Goal: Communication & Community: Answer question/provide support

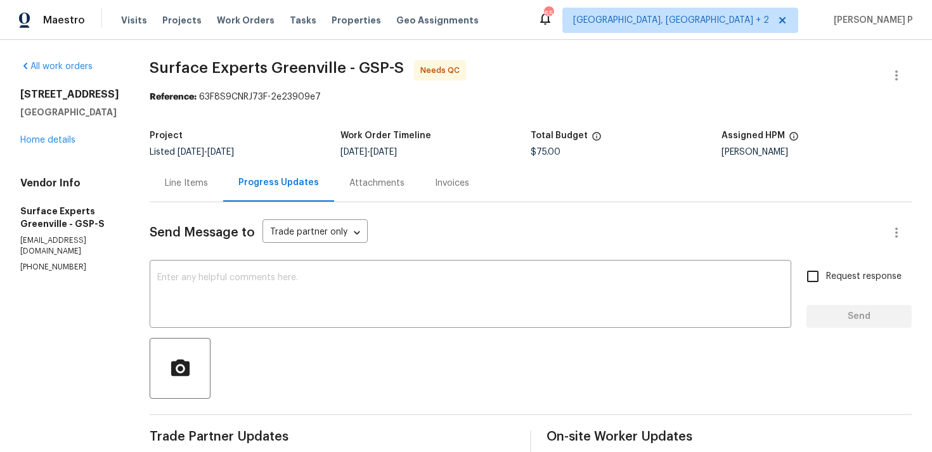
click at [201, 181] on div "Line Items" at bounding box center [186, 183] width 43 height 13
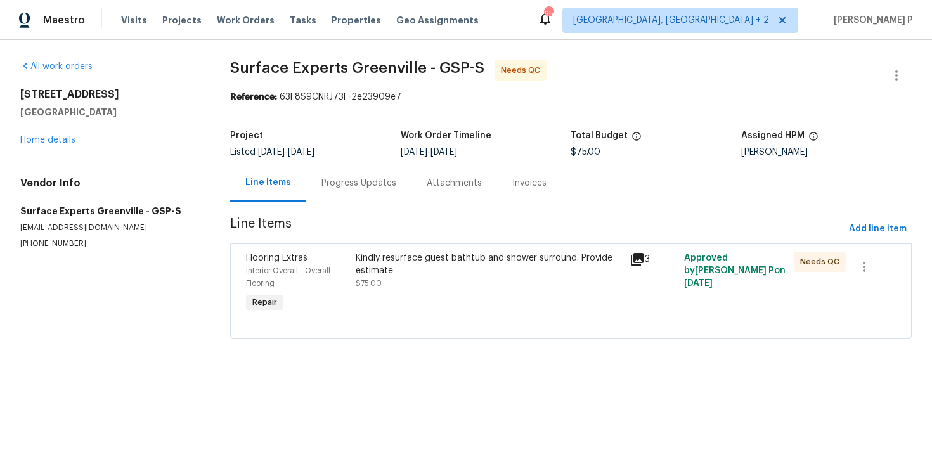
click at [424, 262] on div "Kindly resurface guest bathtub and shower surround. Provide estimate" at bounding box center [489, 264] width 266 height 25
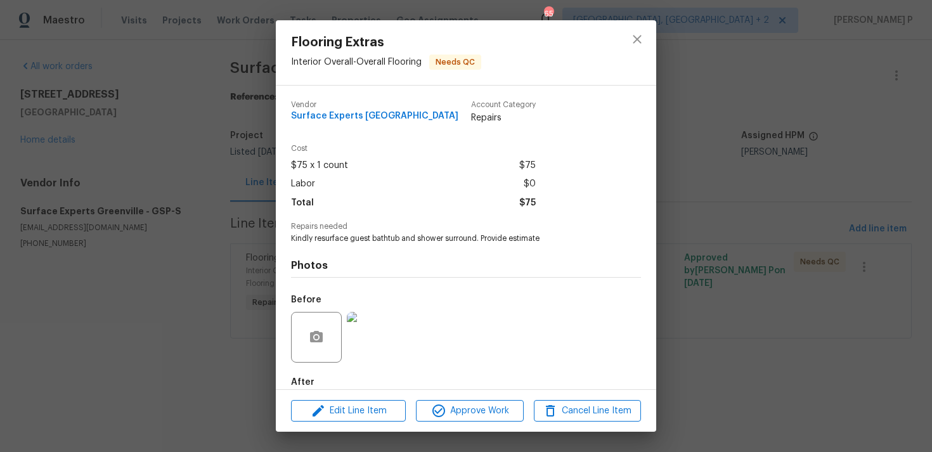
scroll to position [68, 0]
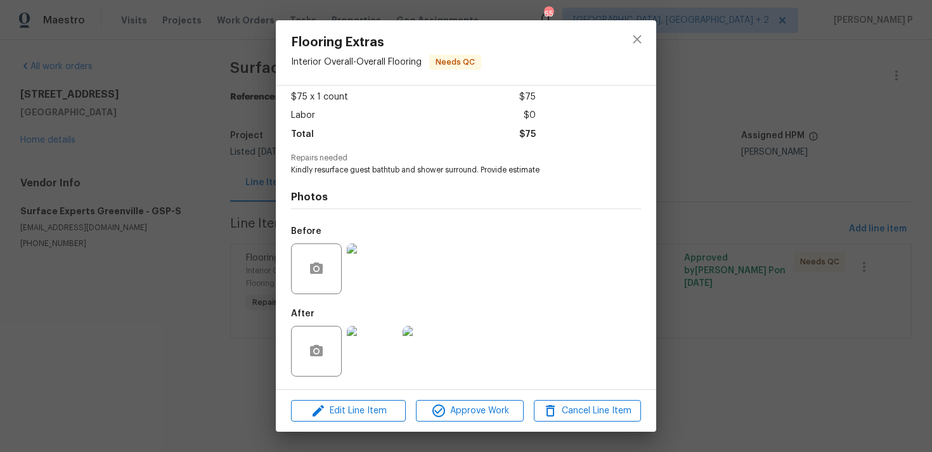
click at [380, 359] on img at bounding box center [372, 351] width 51 height 51
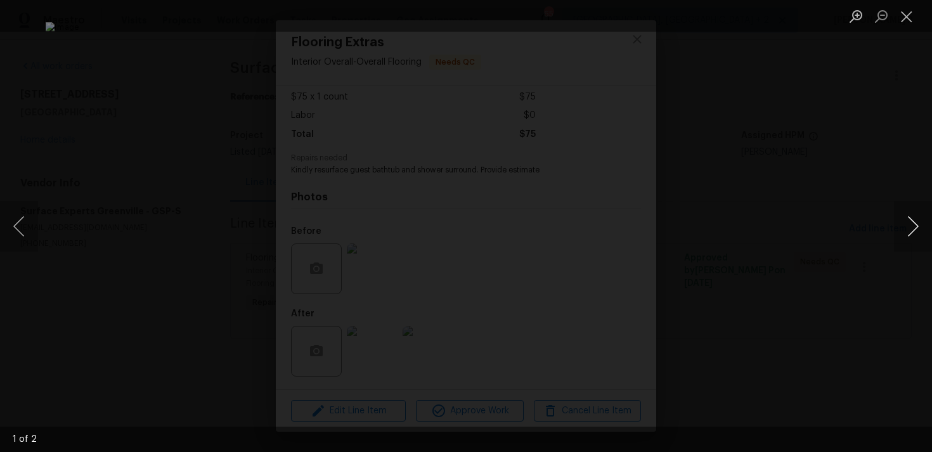
click at [916, 223] on button "Next image" at bounding box center [913, 226] width 38 height 51
click at [900, 26] on button "Close lightbox" at bounding box center [906, 16] width 25 height 22
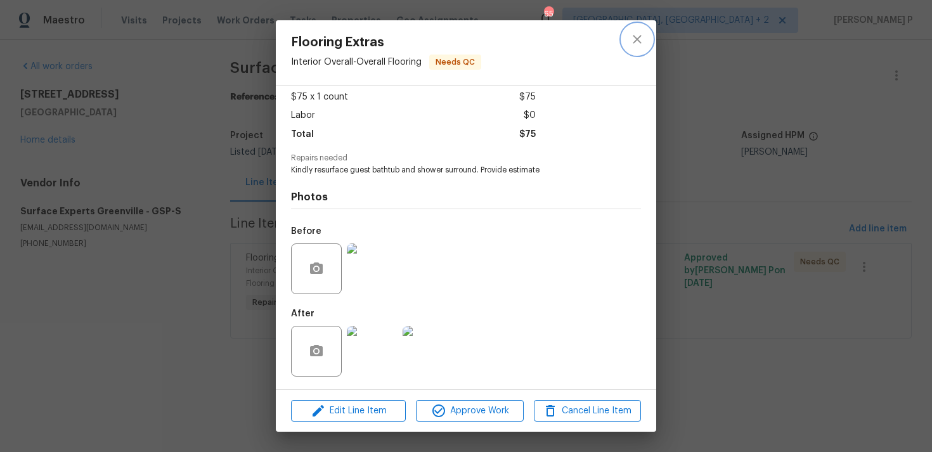
click at [642, 41] on icon "close" at bounding box center [637, 39] width 15 height 15
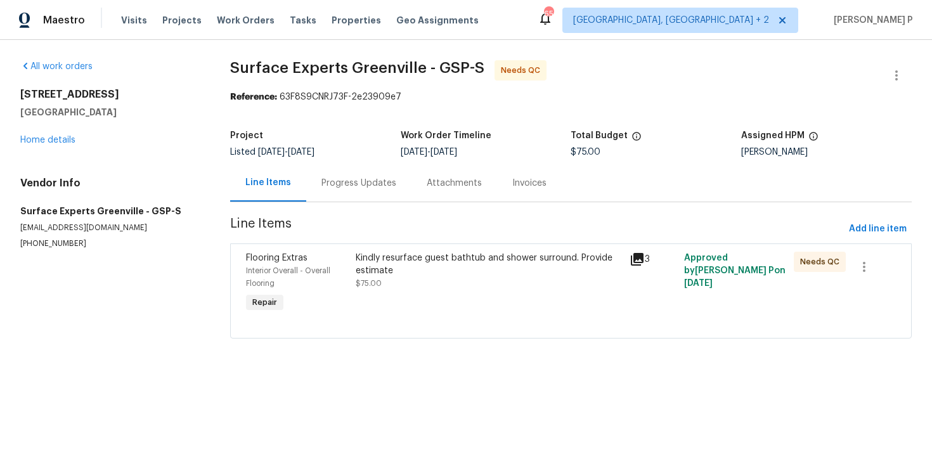
click at [374, 187] on div "Progress Updates" at bounding box center [358, 183] width 75 height 13
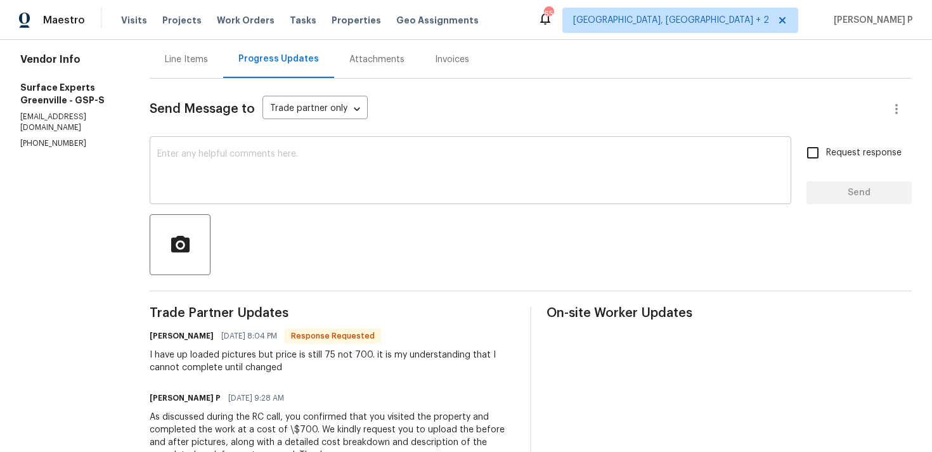
scroll to position [110, 0]
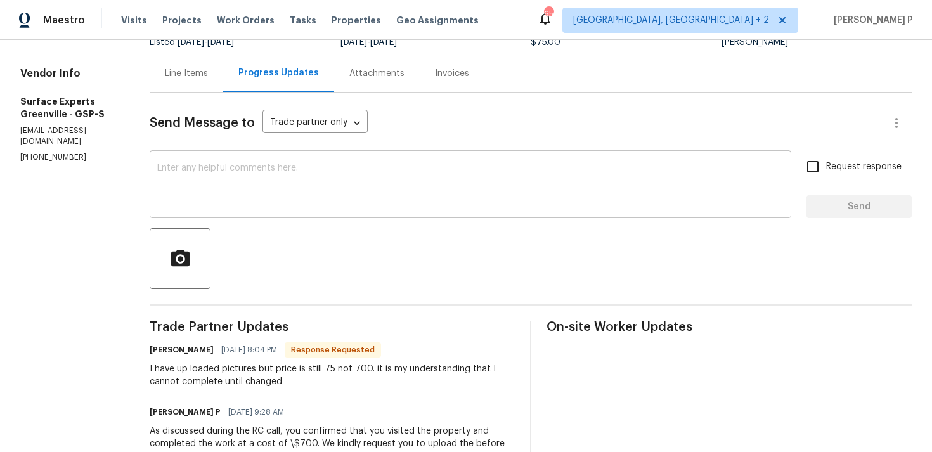
click at [354, 176] on textarea at bounding box center [470, 186] width 627 height 44
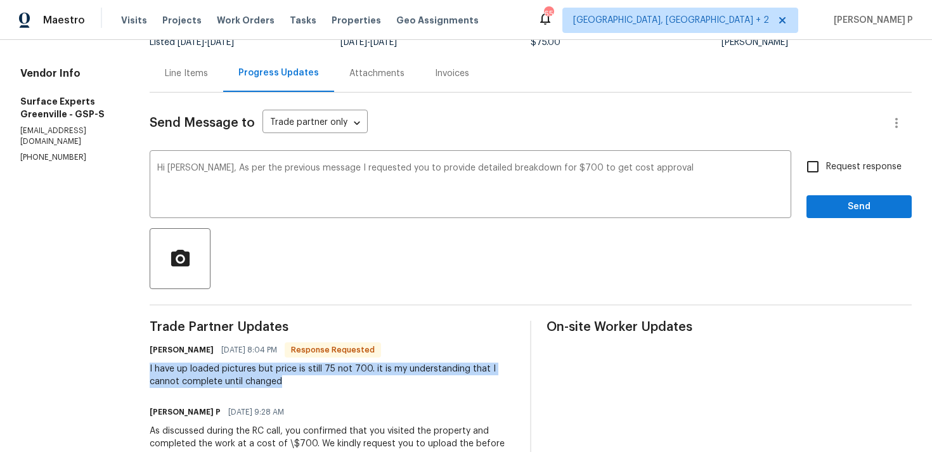
drag, startPoint x: 160, startPoint y: 371, endPoint x: 294, endPoint y: 379, distance: 133.4
copy div "I have up loaded pictures but price is still 75 not 700. it is my understanding…"
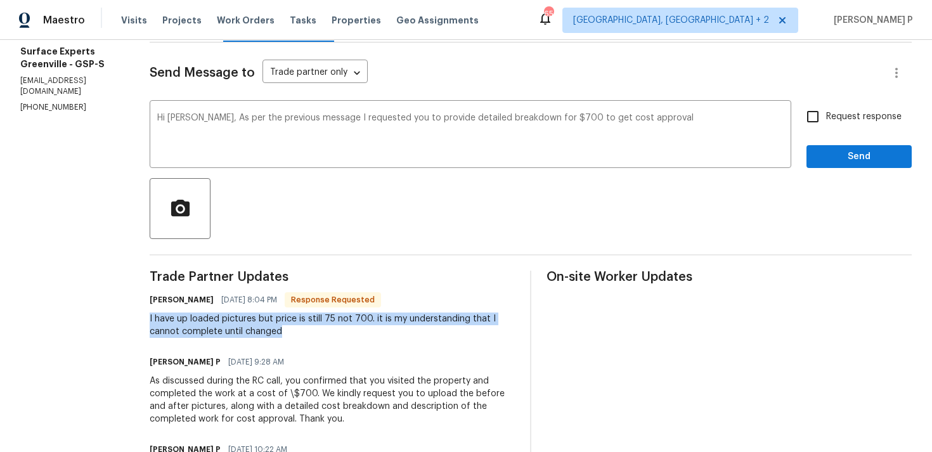
scroll to position [168, 0]
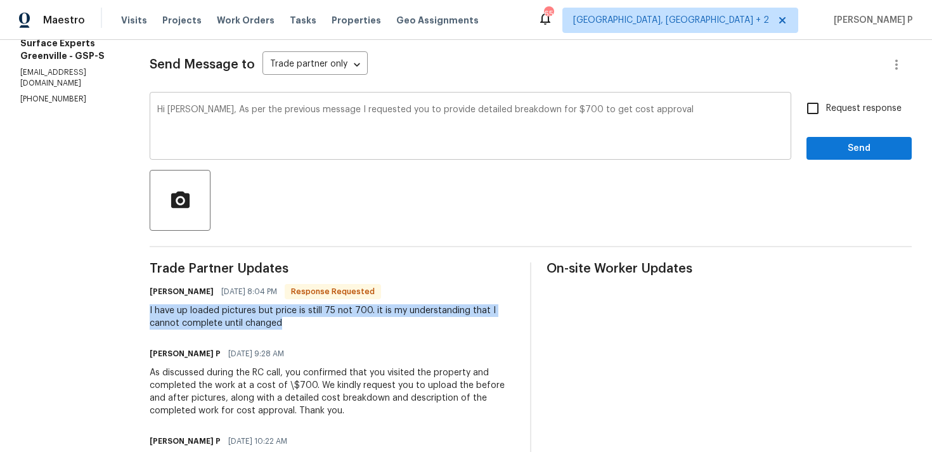
click at [658, 110] on textarea "Hi Nancy, As per the previous message I requested you to provide detailed break…" at bounding box center [470, 127] width 627 height 44
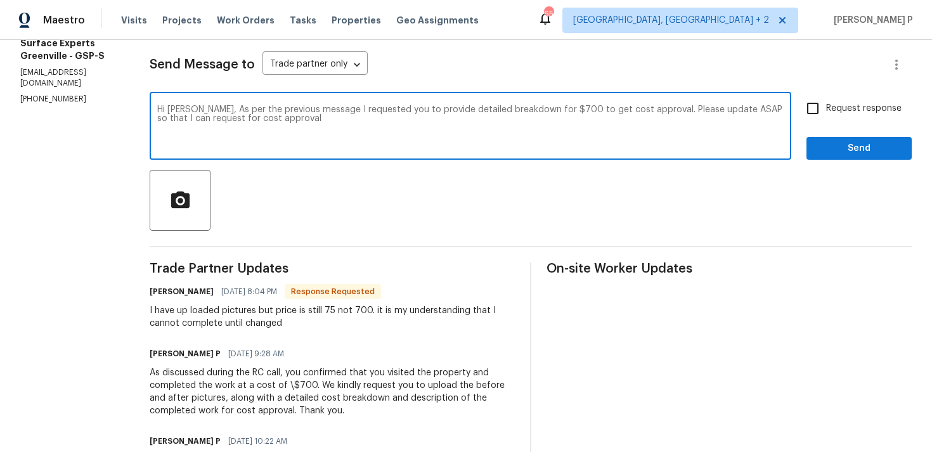
drag, startPoint x: 302, startPoint y: 115, endPoint x: 235, endPoint y: 117, distance: 67.9
click at [235, 117] on textarea "Hi Nancy, As per the previous message I requested you to provide detailed break…" at bounding box center [470, 127] width 627 height 44
drag, startPoint x: 211, startPoint y: 108, endPoint x: 545, endPoint y: 118, distance: 334.3
click at [545, 118] on textarea "Hi Nancy, As per the previous message I requested you to provide detailed break…" at bounding box center [470, 127] width 627 height 44
paste textarea "mentioned in my previous message, I had requested a detailed breakdown of the \…"
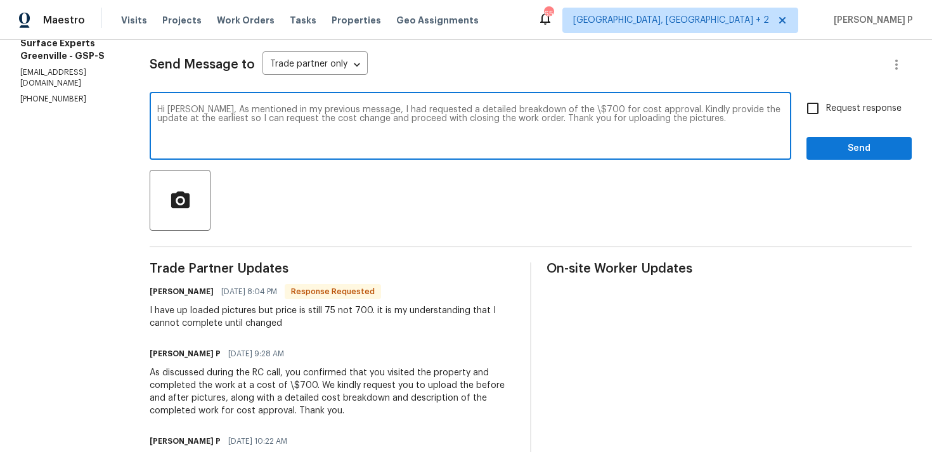
click at [564, 108] on textarea "Hi Nancy, As mentioned in my previous message, I had requested a detailed break…" at bounding box center [470, 127] width 627 height 44
type textarea "Hi Nancy, As mentioned in my previous message, I had requested a detailed break…"
click at [815, 108] on input "Request response" at bounding box center [813, 108] width 27 height 27
checkbox input "true"
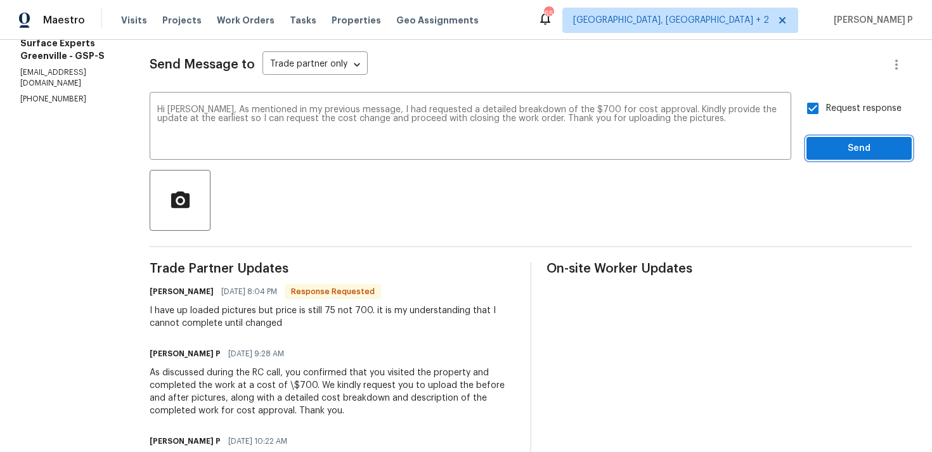
click at [829, 143] on span "Send" at bounding box center [859, 149] width 85 height 16
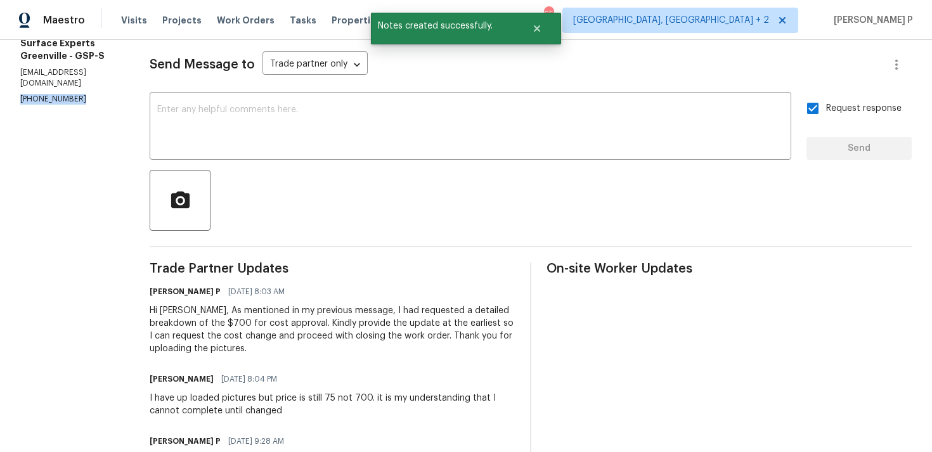
drag, startPoint x: 81, startPoint y: 87, endPoint x: 17, endPoint y: 93, distance: 63.7
copy p "(864) 800-7002"
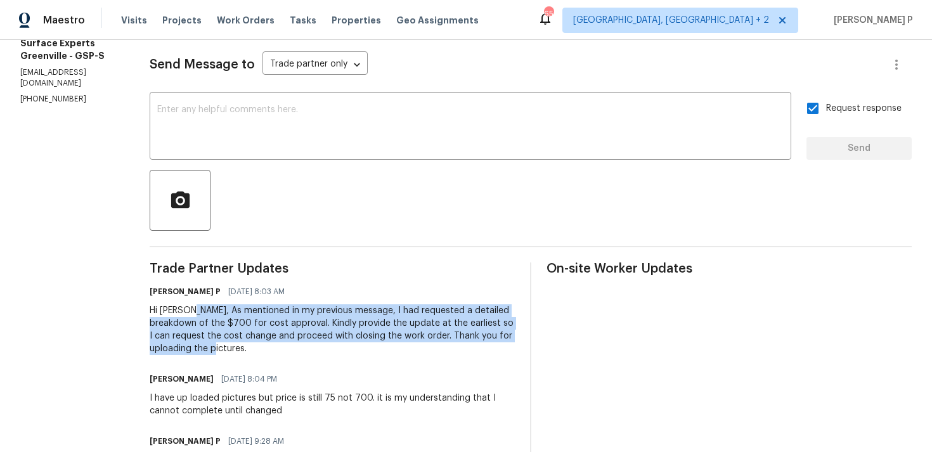
drag, startPoint x: 203, startPoint y: 312, endPoint x: 268, endPoint y: 343, distance: 71.8
click at [268, 343] on div "Hi Nancy, As mentioned in my previous message, I had requested a detailed break…" at bounding box center [332, 329] width 365 height 51
copy div "As mentioned in my previous message, I had requested a detailed breakdown of th…"
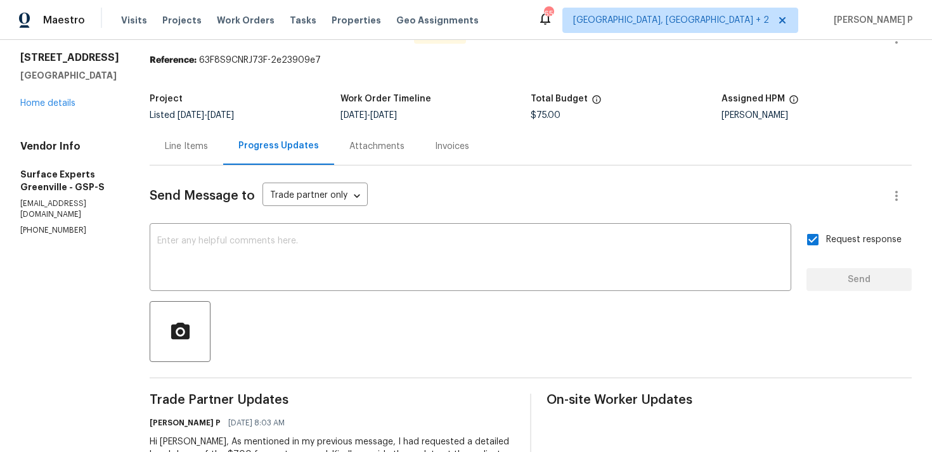
scroll to position [0, 0]
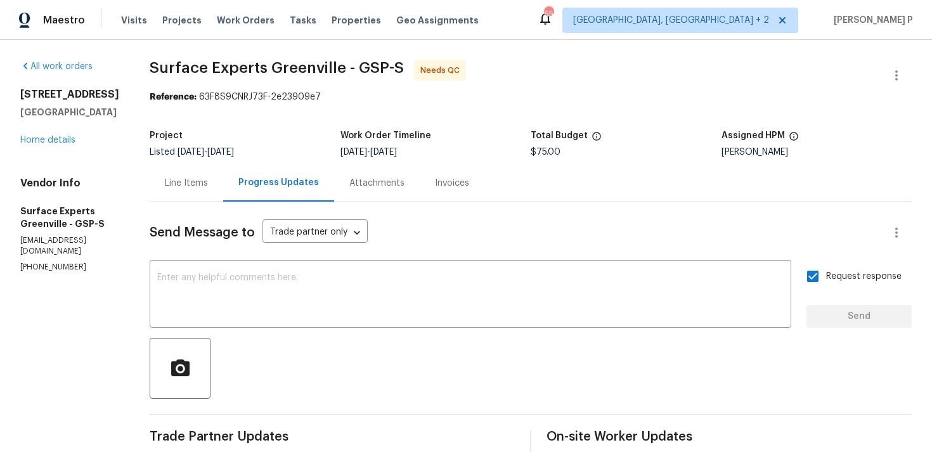
click at [193, 181] on div "Line Items" at bounding box center [186, 183] width 43 height 13
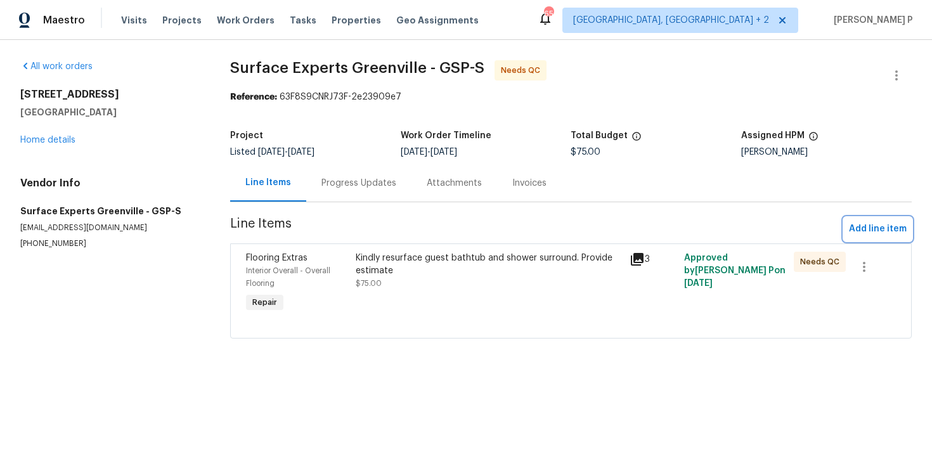
click at [889, 224] on span "Add line item" at bounding box center [878, 229] width 58 height 16
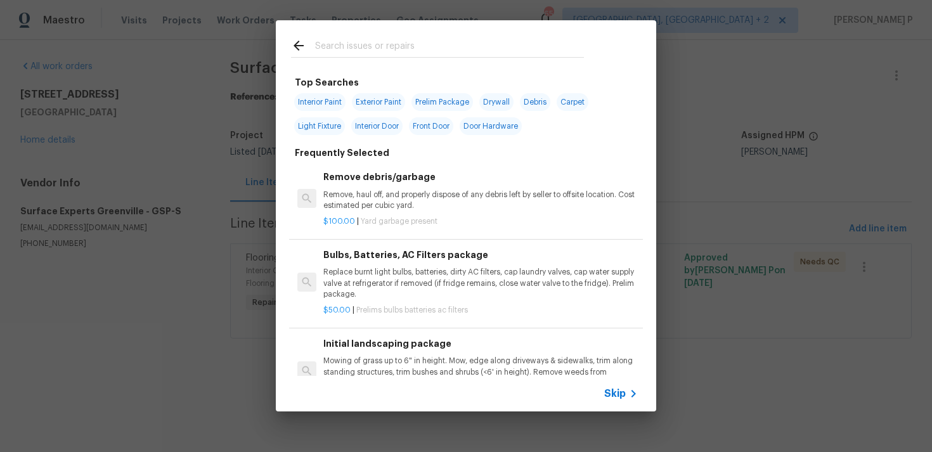
click at [615, 393] on span "Skip" at bounding box center [615, 393] width 22 height 13
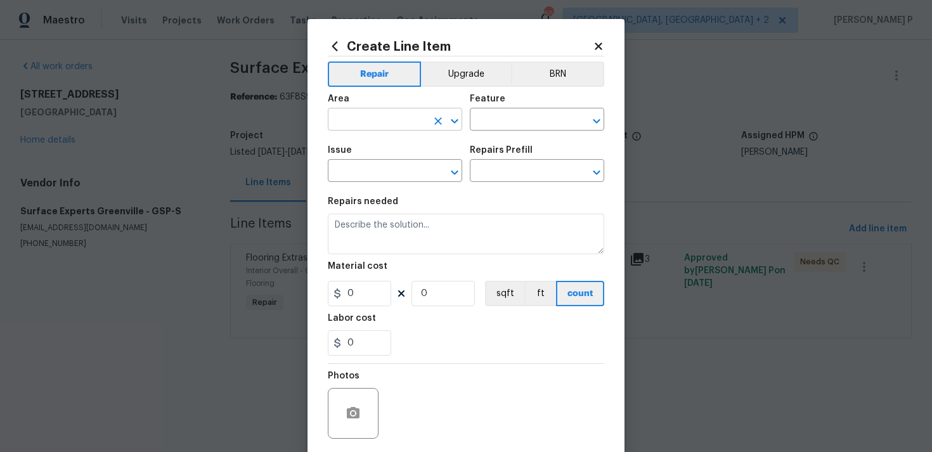
click at [377, 112] on input "text" at bounding box center [377, 121] width 99 height 20
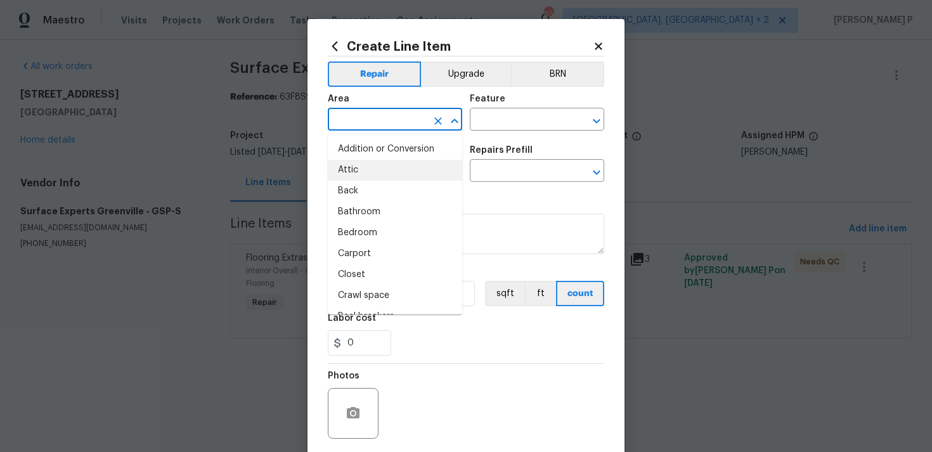
click at [372, 163] on li "Attic" at bounding box center [395, 170] width 134 height 21
type input "Attic"
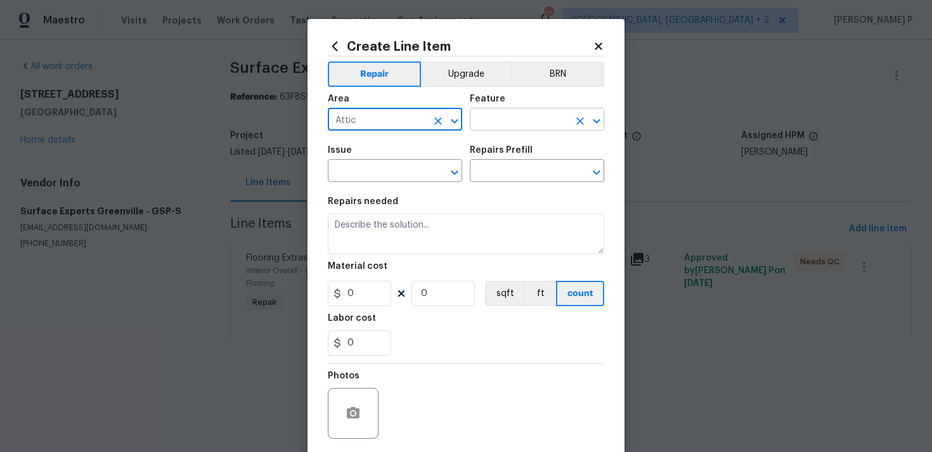
click at [493, 117] on input "text" at bounding box center [519, 121] width 99 height 20
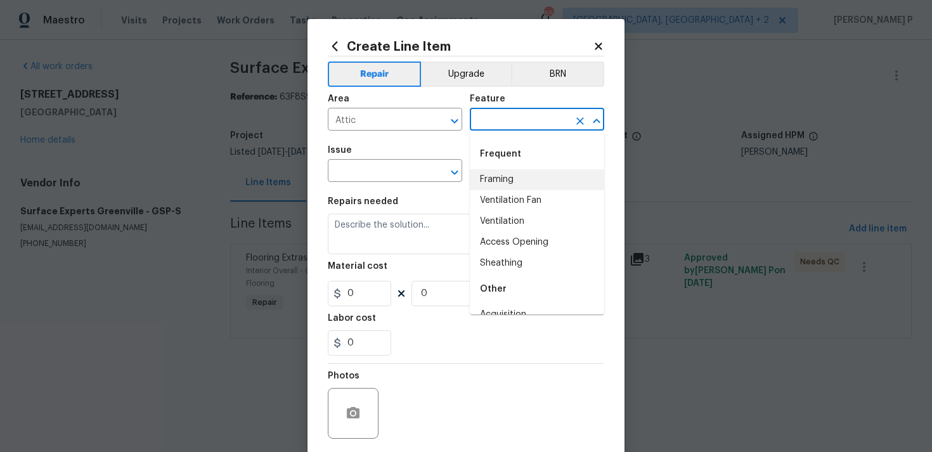
click at [500, 174] on li "Framing" at bounding box center [537, 179] width 134 height 21
type input "Framing"
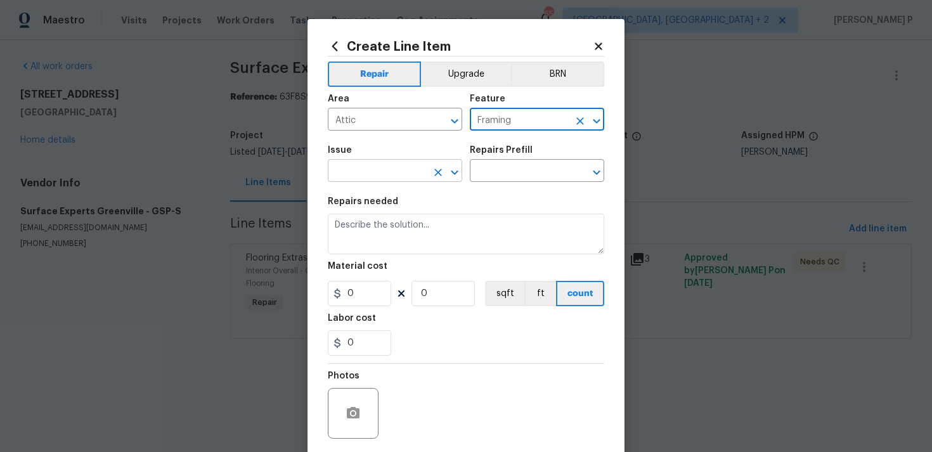
click at [457, 169] on icon "Open" at bounding box center [454, 172] width 15 height 15
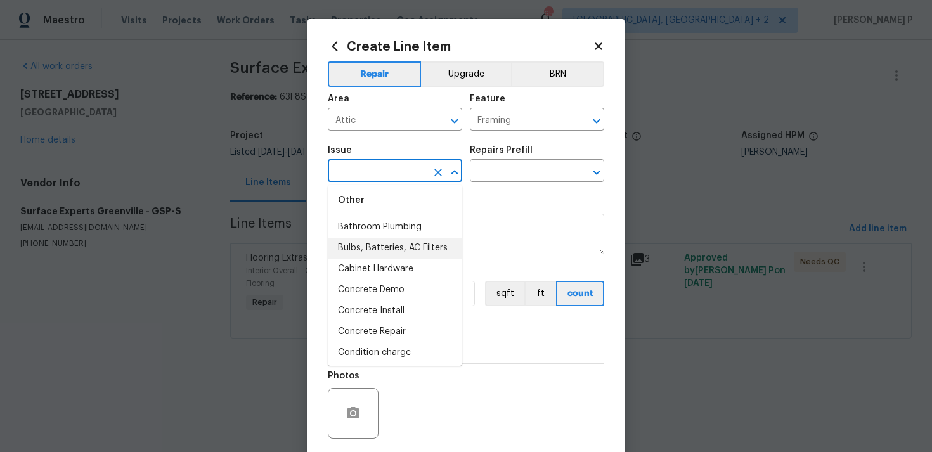
scroll to position [284, 0]
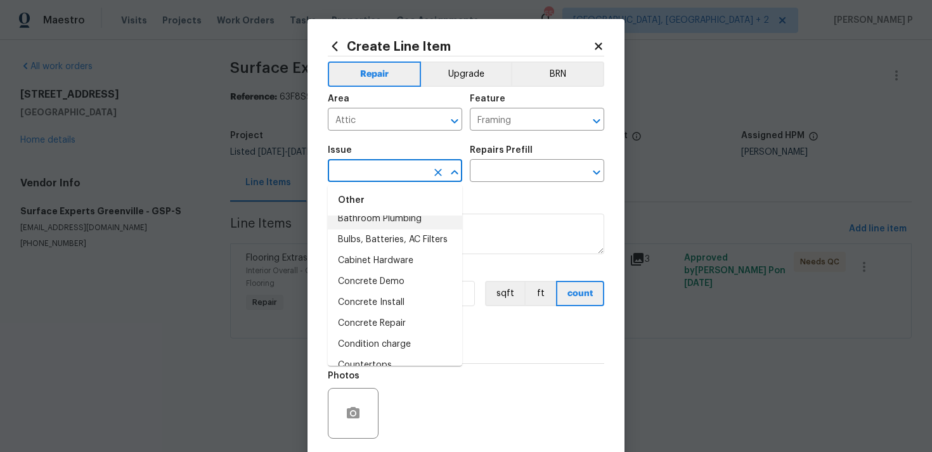
click at [378, 218] on li "Bathroom Plumbing" at bounding box center [395, 219] width 134 height 21
type input "Bathroom Plumbing"
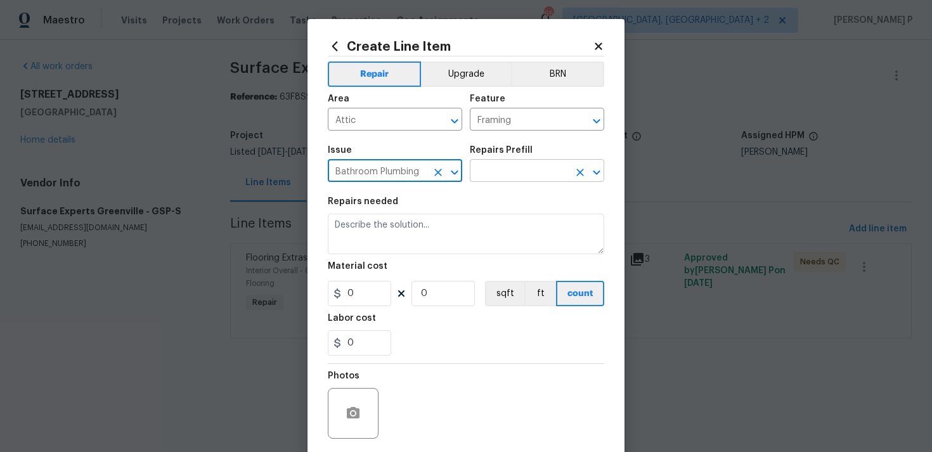
click at [512, 163] on input "text" at bounding box center [519, 172] width 99 height 20
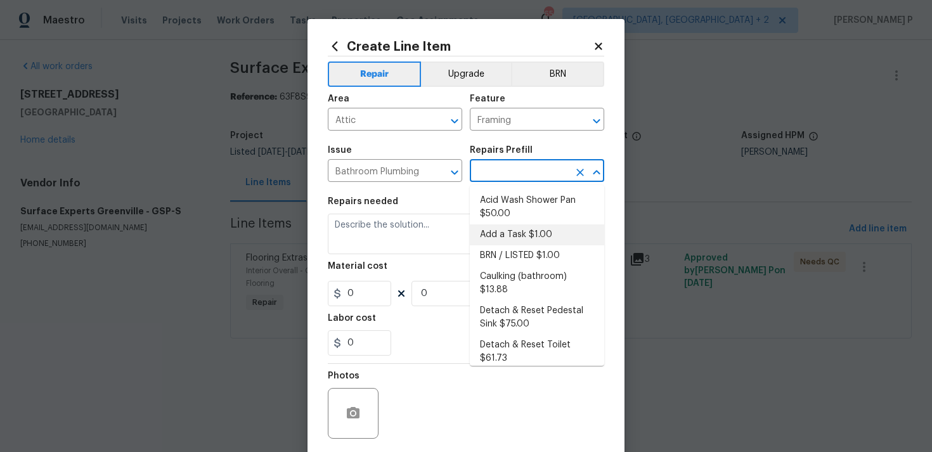
click at [503, 233] on li "Add a Task $1.00" at bounding box center [537, 234] width 134 height 21
type input "Plumbing"
type input "Add a Task $1.00"
type textarea "HPM to detail"
type input "1"
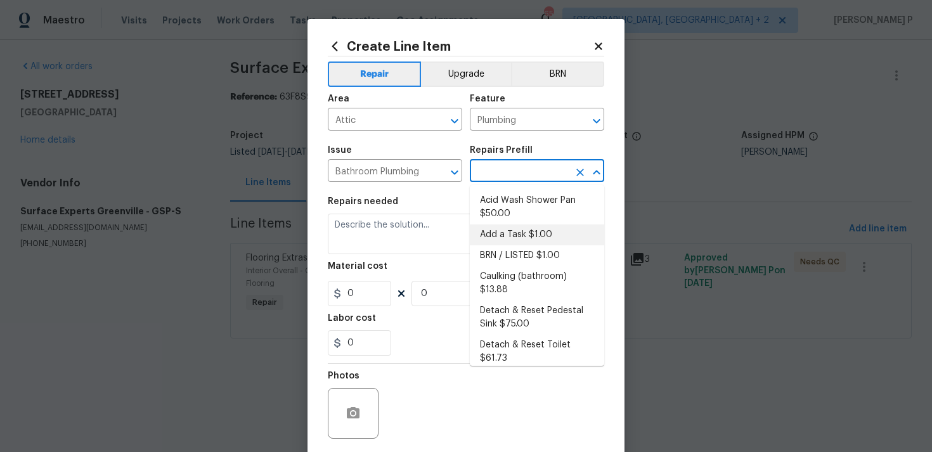
type input "1"
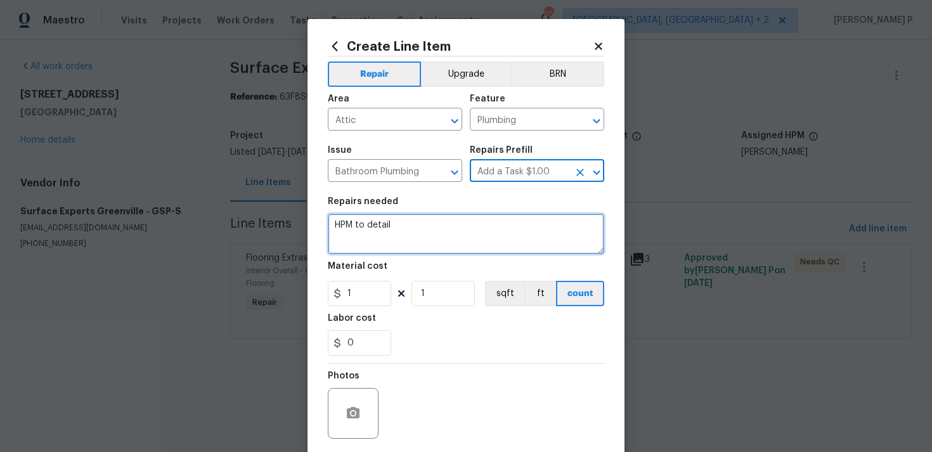
click at [419, 241] on textarea "HPM to detail" at bounding box center [466, 234] width 276 height 41
type textarea "Waiting for cost breakdown"
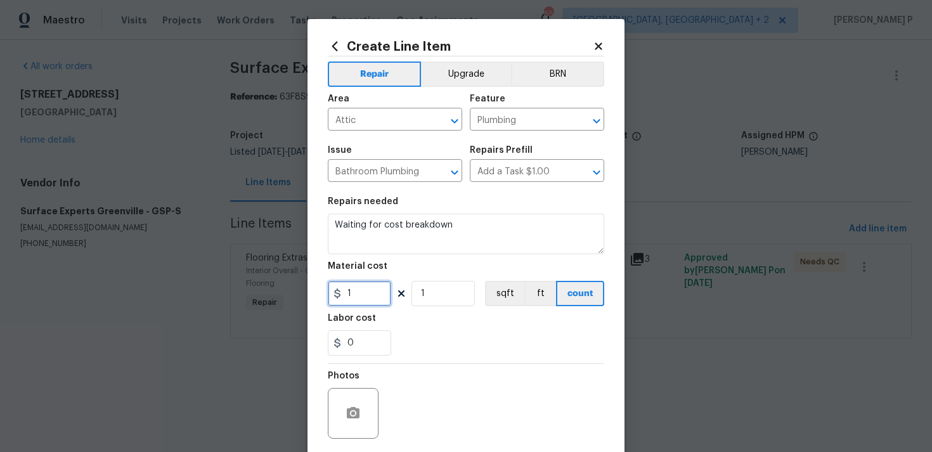
click at [375, 302] on input "1" at bounding box center [359, 293] width 63 height 25
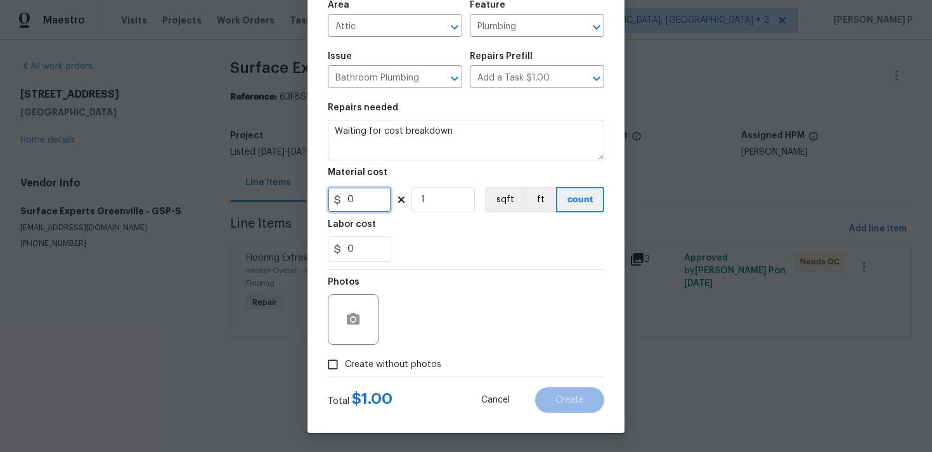
type input "0"
click at [332, 361] on input "Create without photos" at bounding box center [333, 365] width 24 height 24
checkbox input "true"
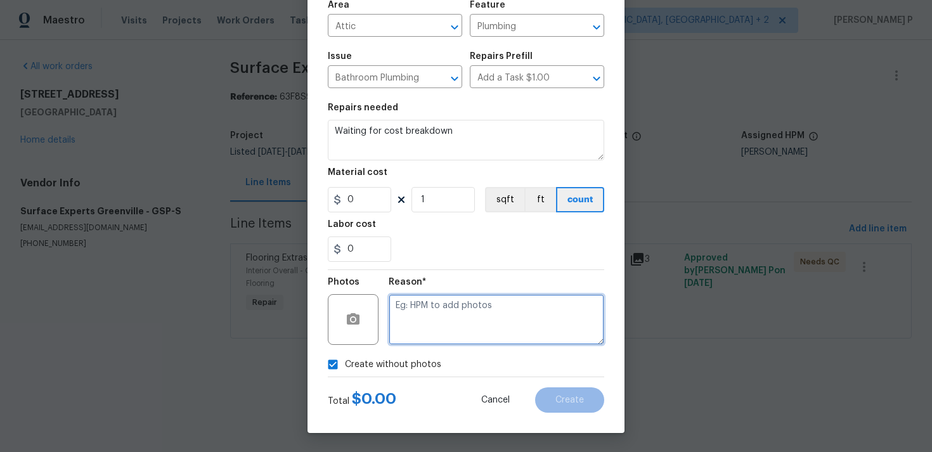
click at [436, 316] on textarea at bounding box center [497, 319] width 216 height 51
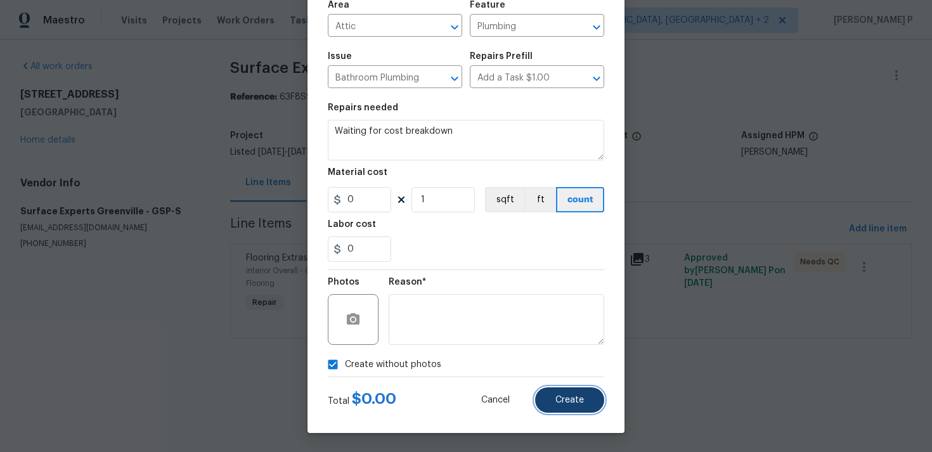
click at [569, 408] on button "Create" at bounding box center [569, 399] width 69 height 25
type input "0"
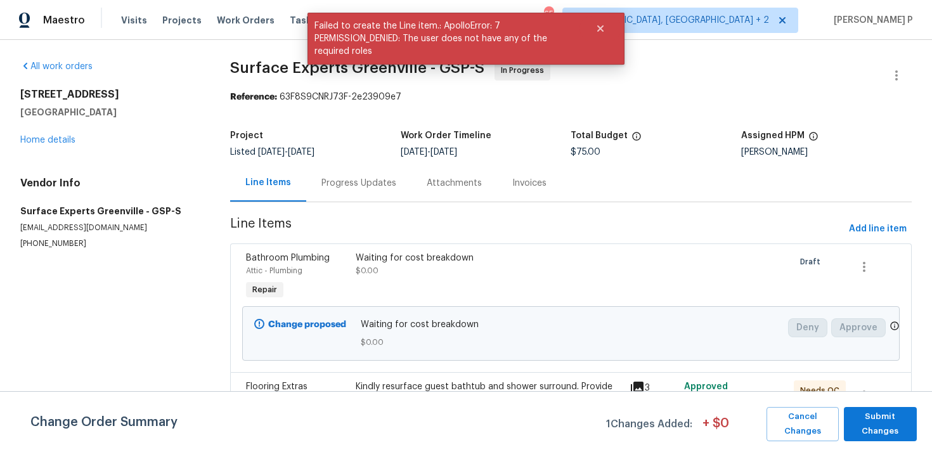
click at [360, 183] on div "Progress Updates" at bounding box center [358, 183] width 75 height 13
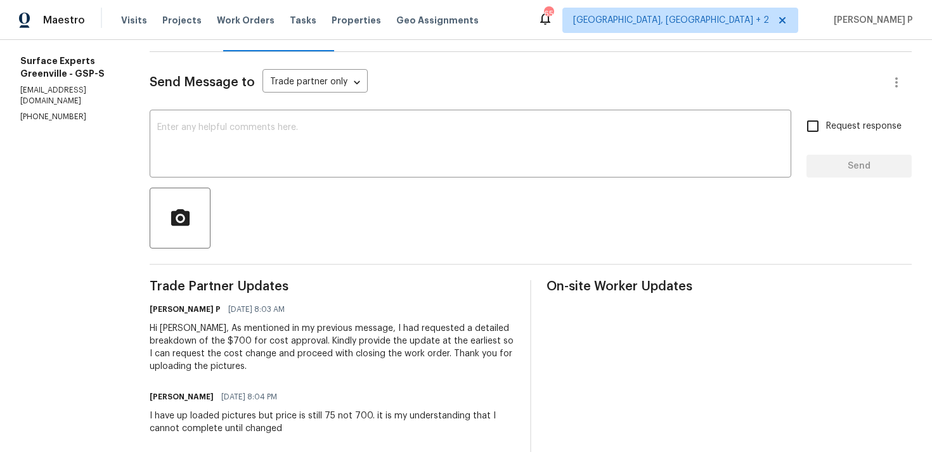
scroll to position [195, 0]
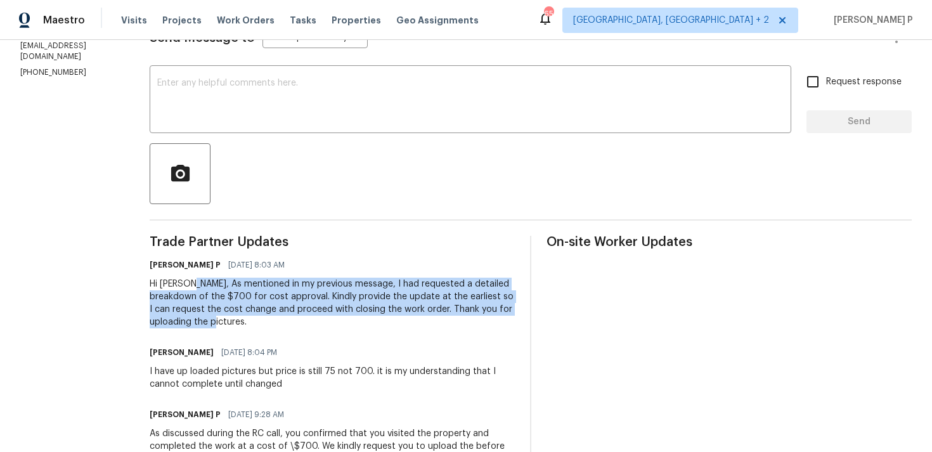
drag, startPoint x: 204, startPoint y: 283, endPoint x: 263, endPoint y: 318, distance: 68.0
click at [263, 319] on div "Hi Nancy, As mentioned in my previous message, I had requested a detailed break…" at bounding box center [332, 303] width 365 height 51
copy div "As mentioned in my previous message, I had requested a detailed breakdown of th…"
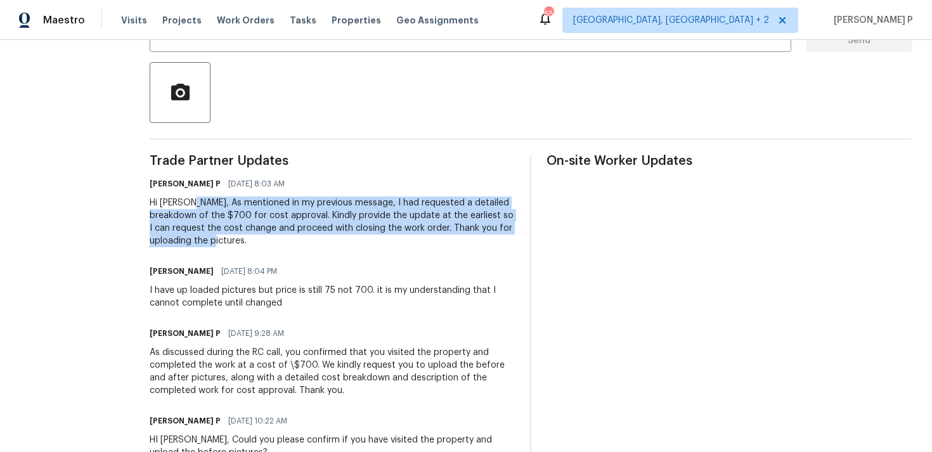
scroll to position [284, 0]
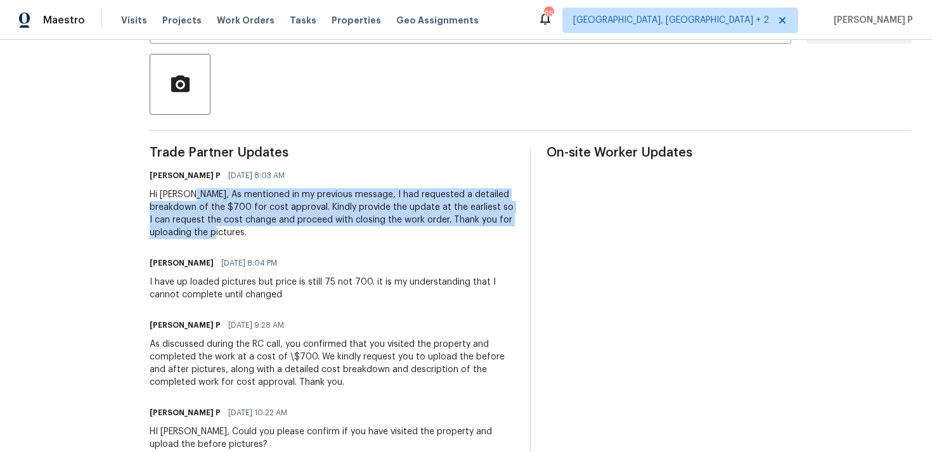
click at [198, 273] on div "Nancy Williams 09/03/2025 8:04 PM I have up loaded pictures but price is still …" at bounding box center [332, 277] width 365 height 47
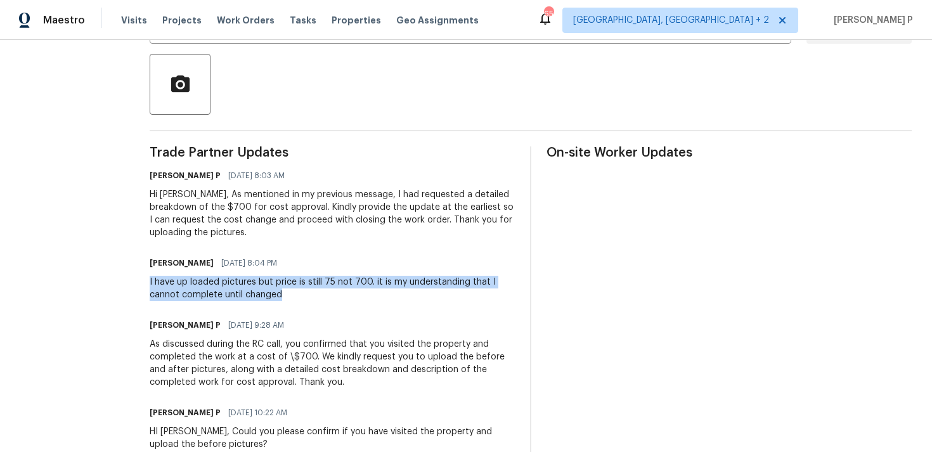
drag, startPoint x: 160, startPoint y: 281, endPoint x: 299, endPoint y: 293, distance: 139.4
click at [299, 293] on div "All work orders 10 Maplecroft St Greenville, SC 29609 Home details Vendor Info …" at bounding box center [466, 439] width 932 height 1366
copy div "I have up loaded pictures but price is still 75 not 700. it is my understanding…"
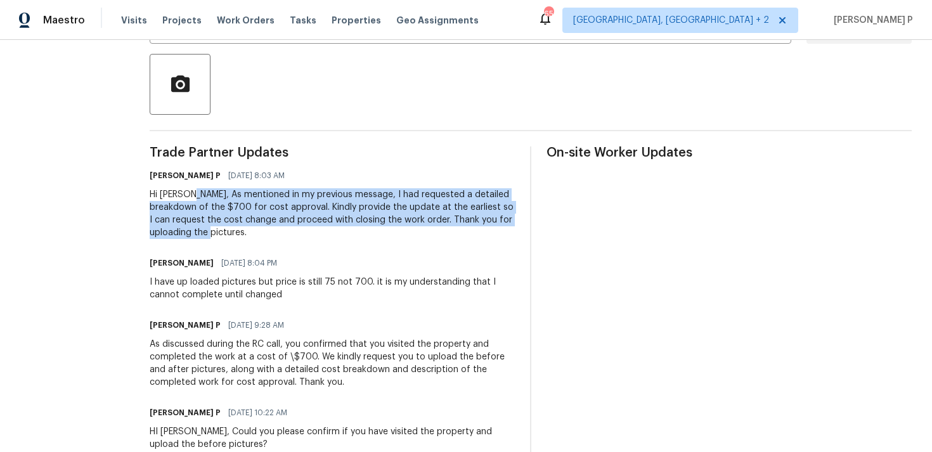
drag, startPoint x: 204, startPoint y: 195, endPoint x: 256, endPoint y: 233, distance: 64.9
click at [256, 233] on div "Hi Nancy, As mentioned in my previous message, I had requested a detailed break…" at bounding box center [332, 213] width 365 height 51
copy div "As mentioned in my previous message, I had requested a detailed breakdown of th…"
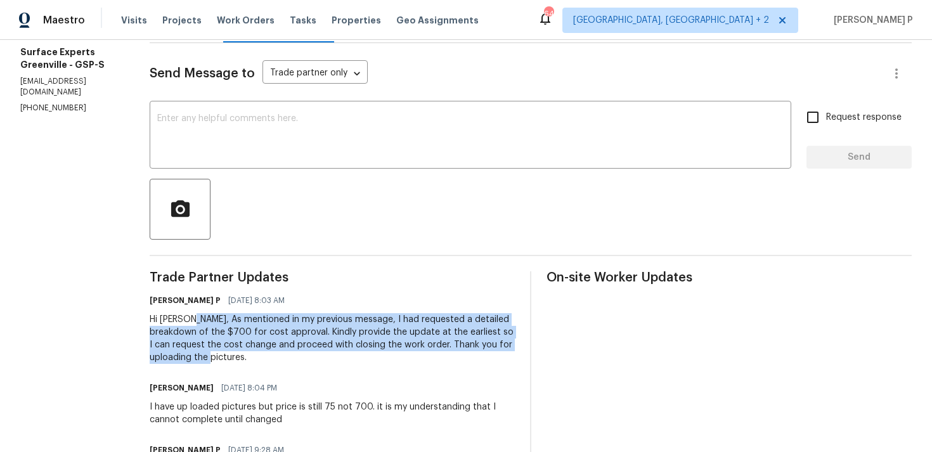
scroll to position [0, 0]
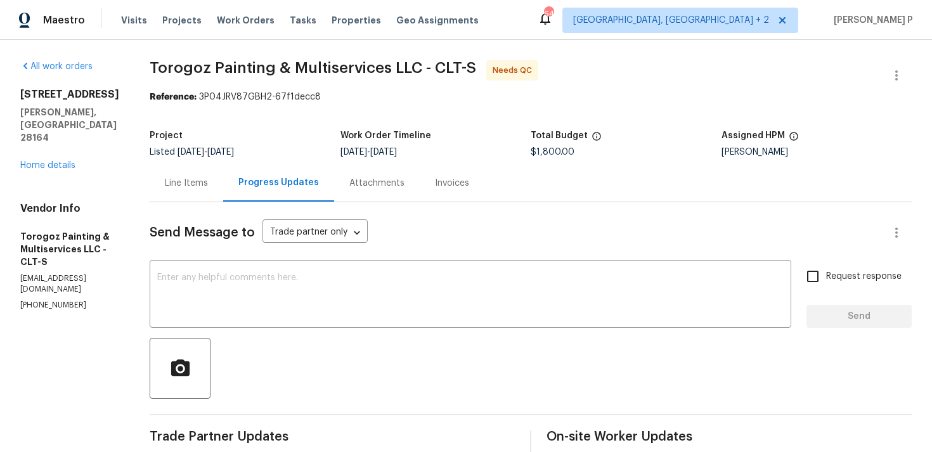
click at [207, 176] on div "Line Items" at bounding box center [187, 182] width 74 height 37
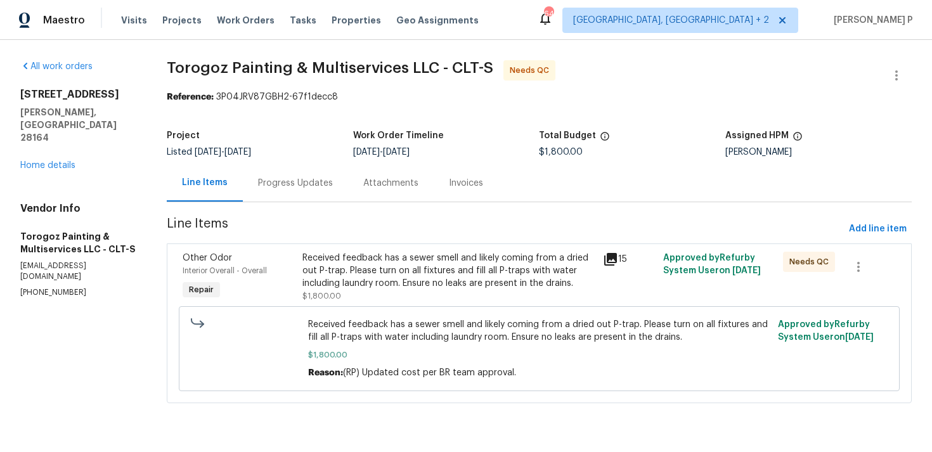
click at [412, 282] on div "Received feedback has a sewer smell and likely coming from a dried out P-trap. …" at bounding box center [448, 271] width 293 height 38
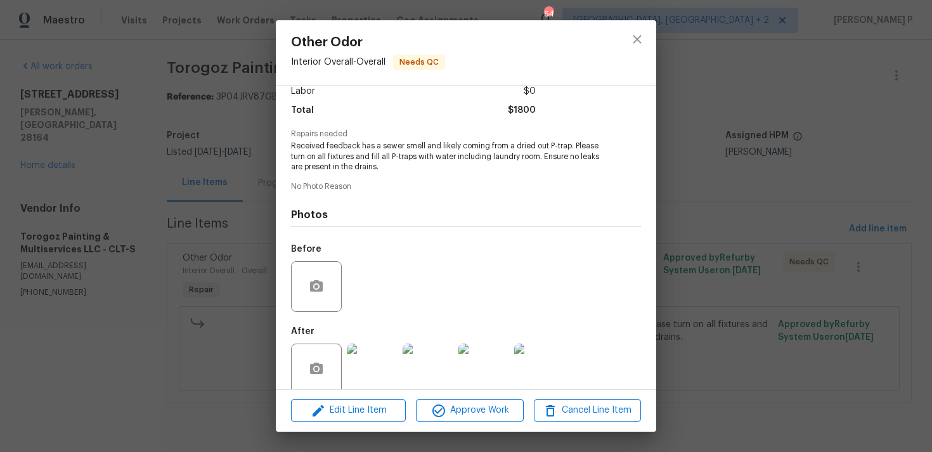
scroll to position [110, 0]
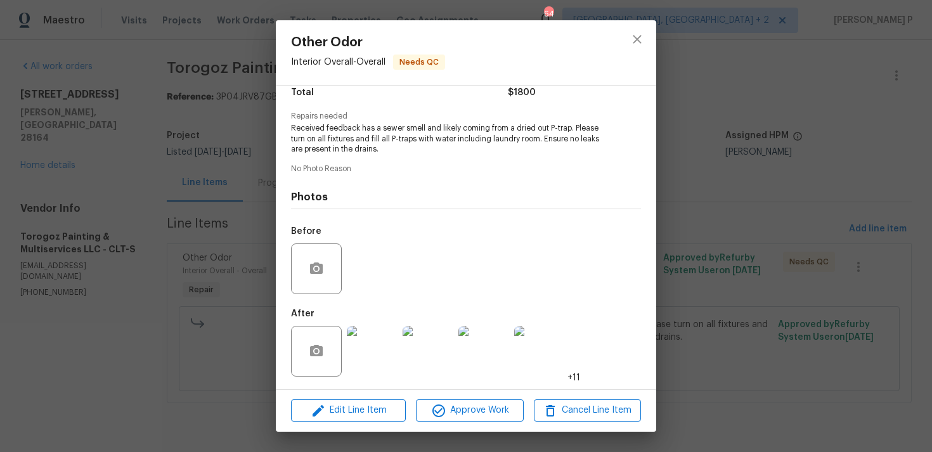
click at [391, 347] on img at bounding box center [372, 351] width 51 height 51
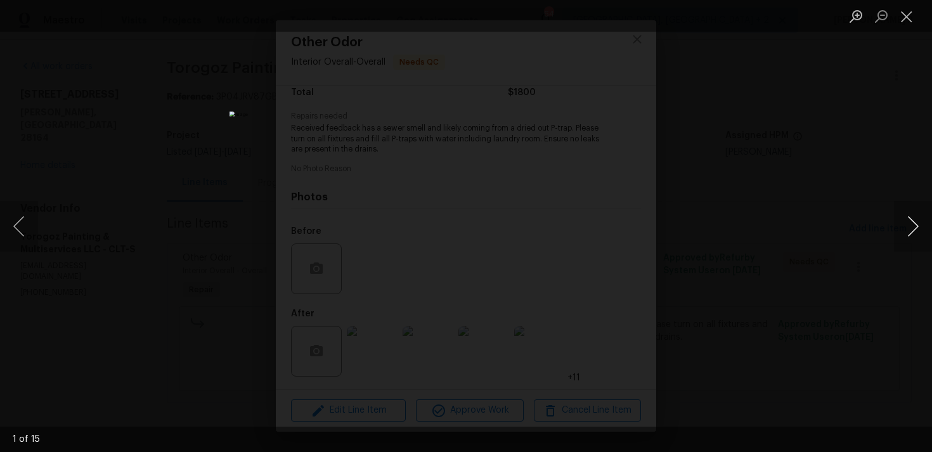
click at [912, 222] on button "Next image" at bounding box center [913, 226] width 38 height 51
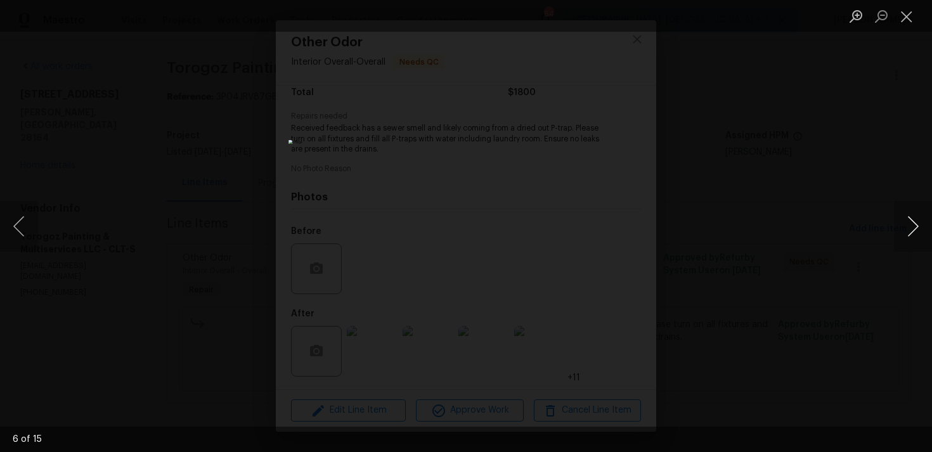
click at [912, 222] on button "Next image" at bounding box center [913, 226] width 38 height 51
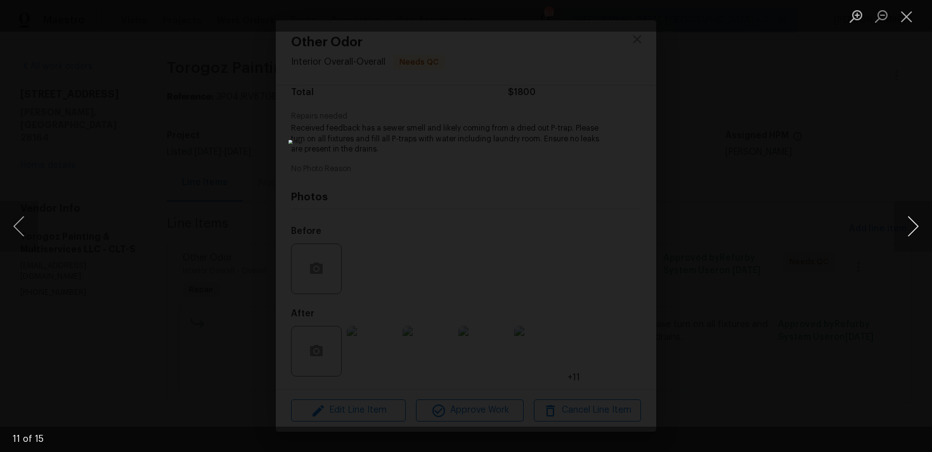
click at [912, 222] on button "Next image" at bounding box center [913, 226] width 38 height 51
click at [910, 16] on button "Close lightbox" at bounding box center [906, 16] width 25 height 22
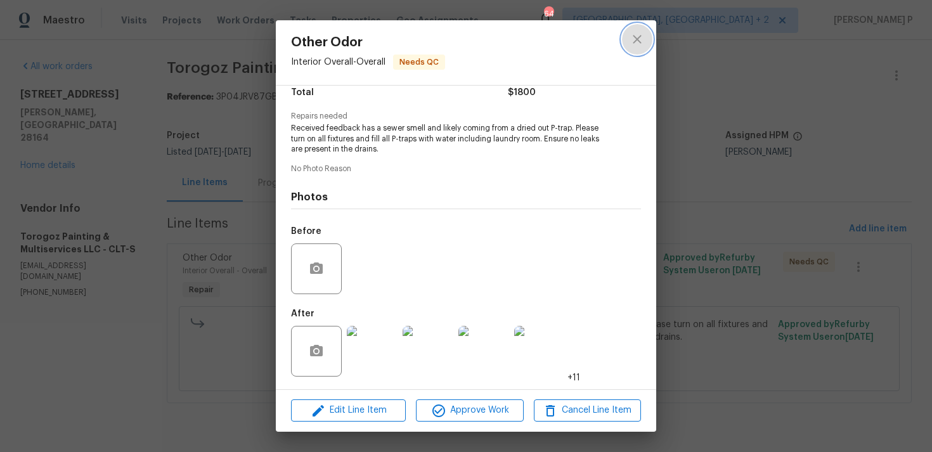
click at [638, 39] on icon "close" at bounding box center [637, 39] width 8 height 8
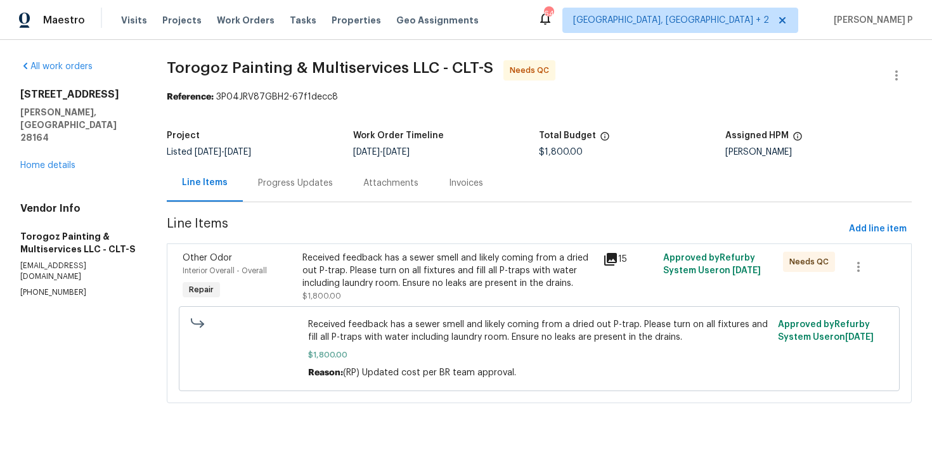
click at [330, 181] on div "Progress Updates" at bounding box center [295, 183] width 75 height 13
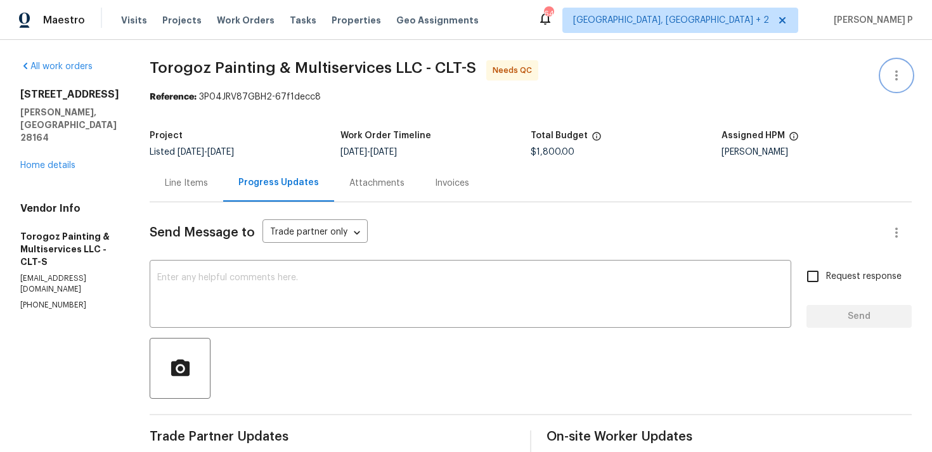
click at [899, 74] on icon "button" at bounding box center [896, 75] width 15 height 15
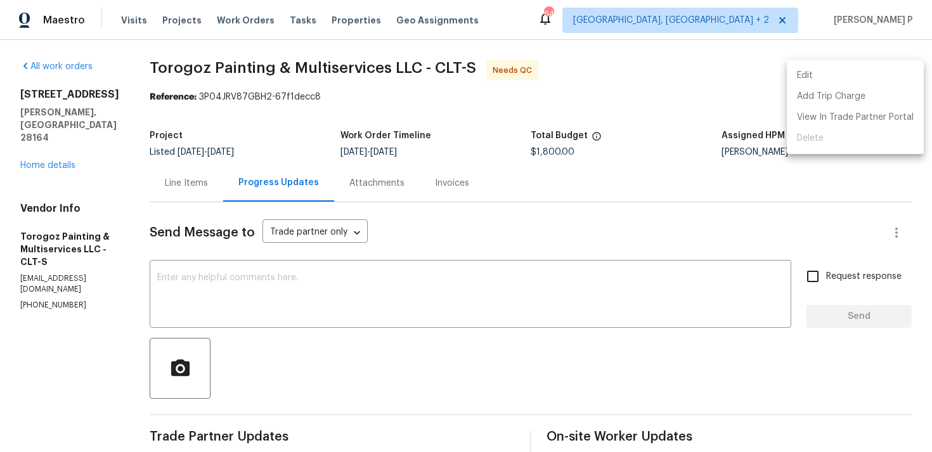
click at [854, 71] on li "Edit" at bounding box center [855, 75] width 137 height 21
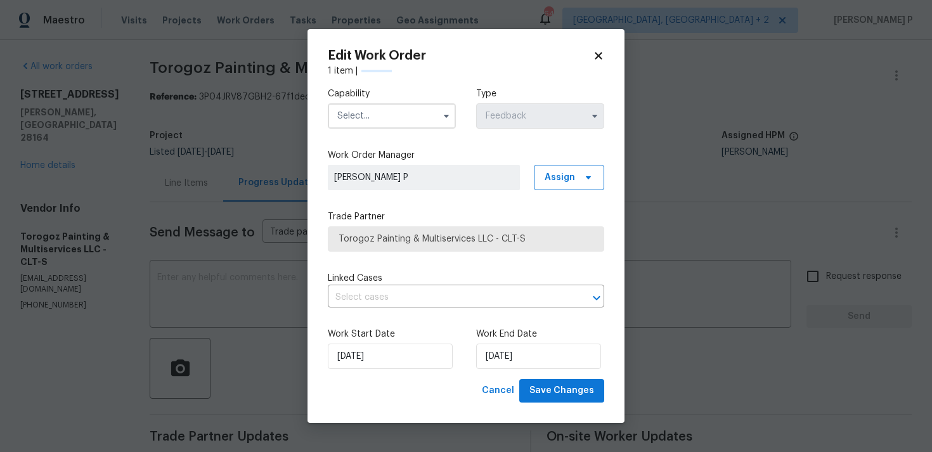
click at [397, 119] on input "text" at bounding box center [392, 115] width 128 height 25
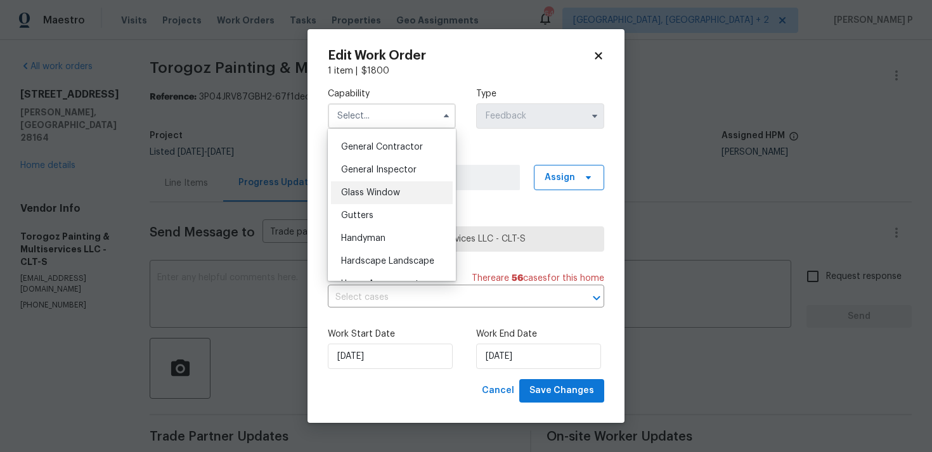
scroll to position [647, 0]
click at [375, 199] on div "Handyman" at bounding box center [392, 194] width 122 height 23
type input "Handyman"
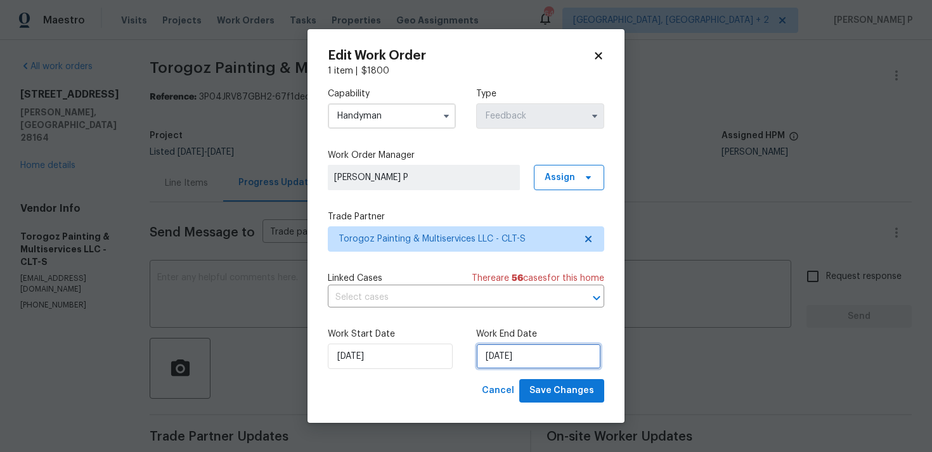
click at [490, 353] on input "03/09/2025" at bounding box center [538, 356] width 125 height 25
select select "8"
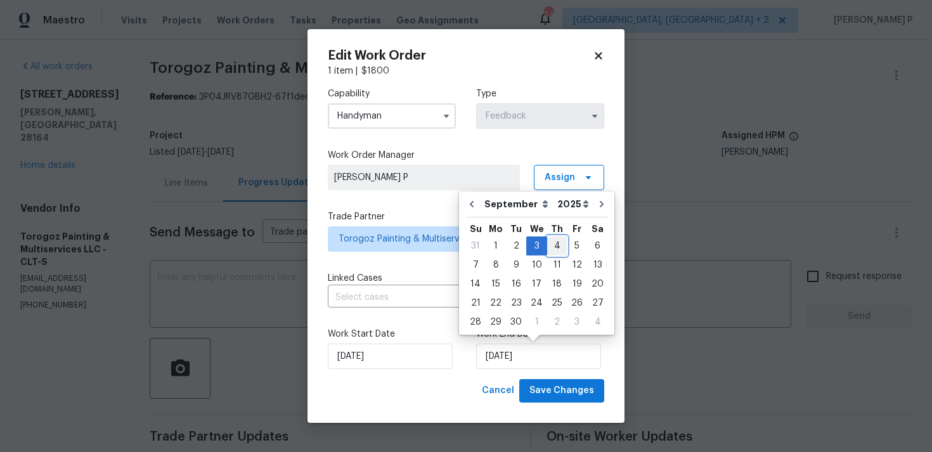
click at [552, 249] on div "4" at bounding box center [557, 246] width 20 height 18
type input "04/09/2025"
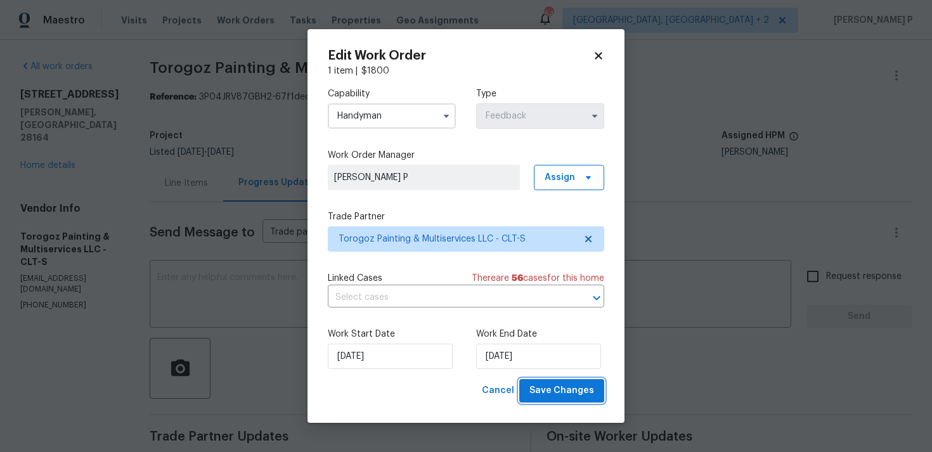
click at [577, 393] on span "Save Changes" at bounding box center [561, 391] width 65 height 16
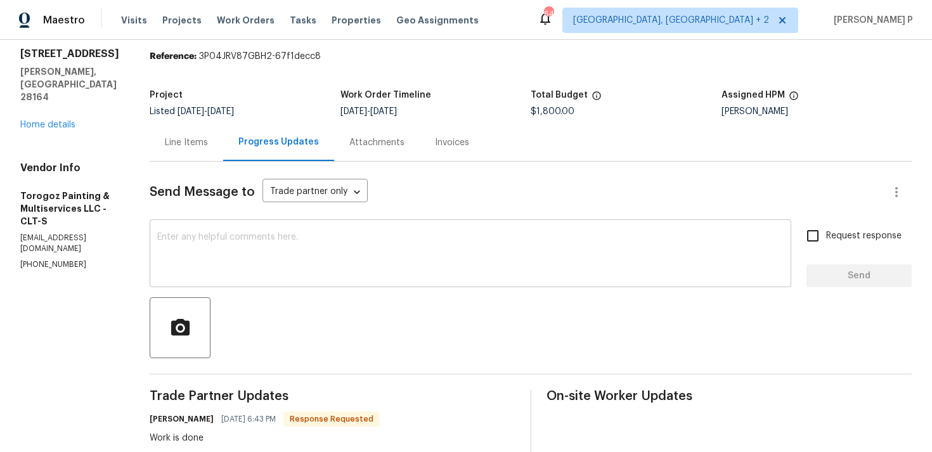
scroll to position [86, 0]
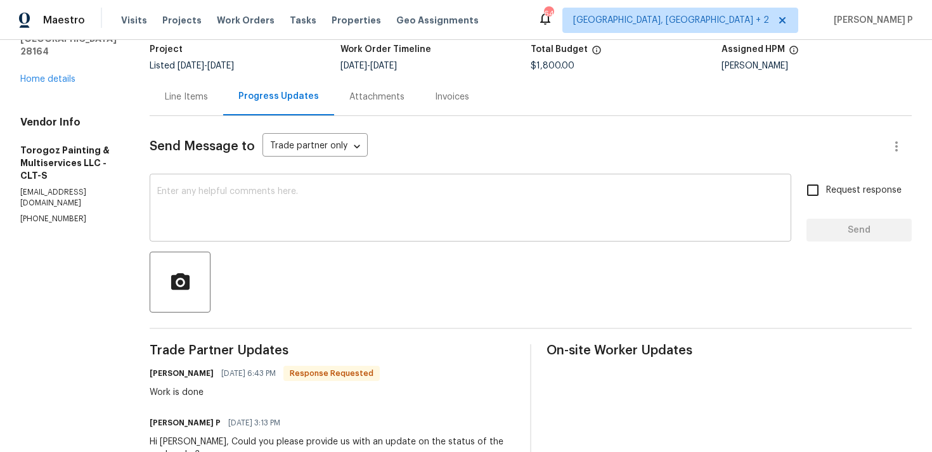
click at [246, 190] on textarea at bounding box center [470, 209] width 627 height 44
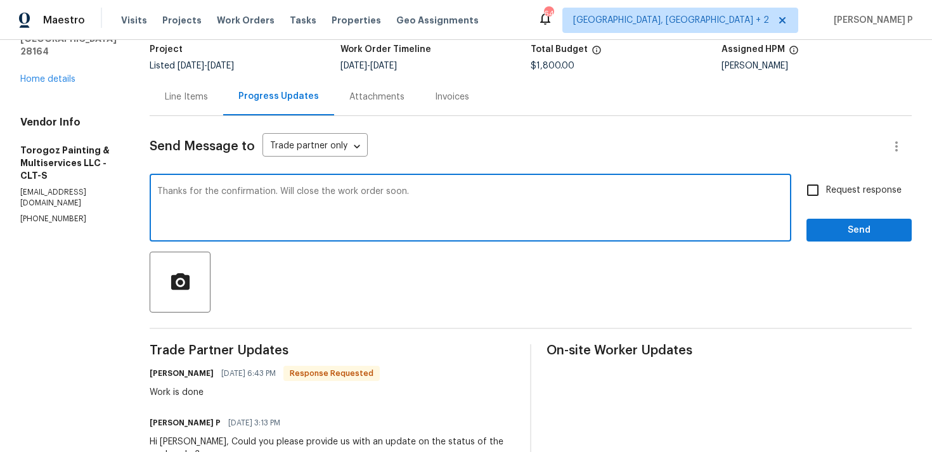
type textarea "Thanks for the confirmation. Will close the work order soon."
click at [836, 219] on button "Send" at bounding box center [859, 230] width 105 height 23
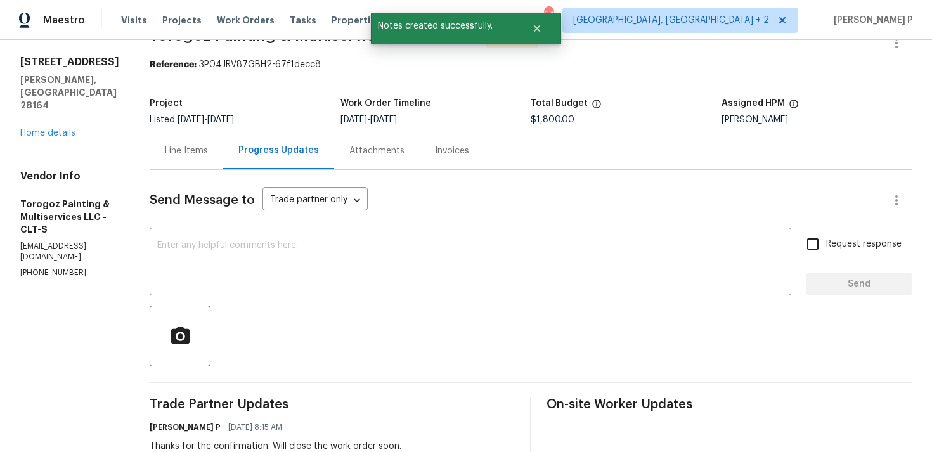
scroll to position [0, 0]
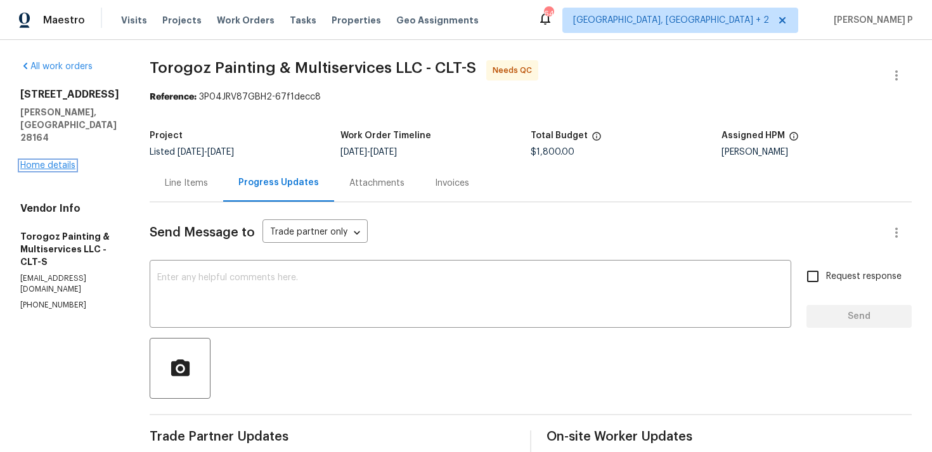
click at [49, 161] on link "Home details" at bounding box center [47, 165] width 55 height 9
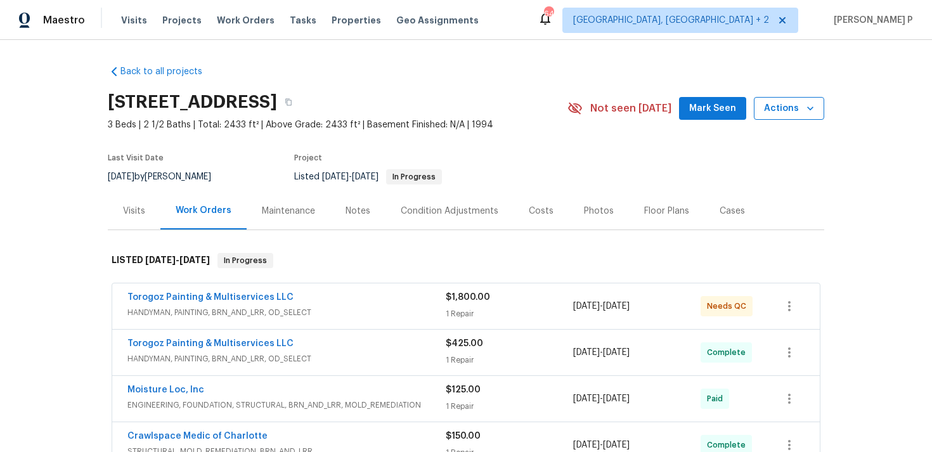
click at [789, 115] on span "Actions" at bounding box center [789, 109] width 50 height 16
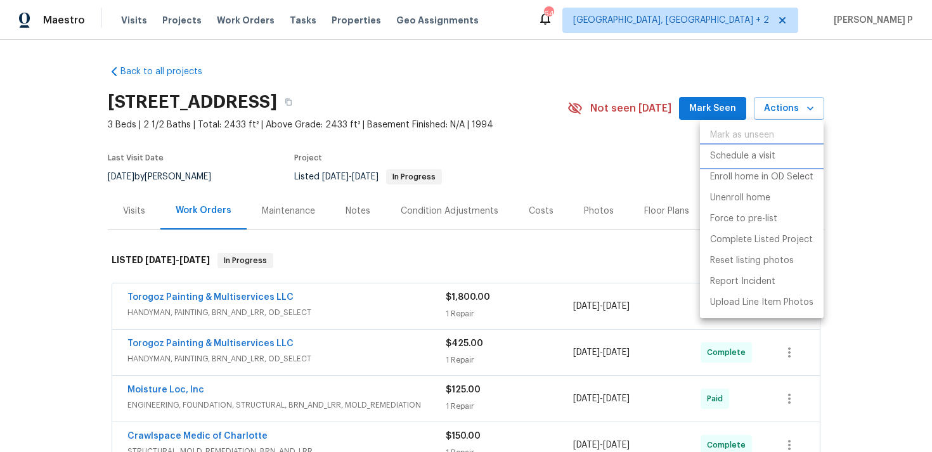
click at [738, 157] on p "Schedule a visit" at bounding box center [742, 156] width 65 height 13
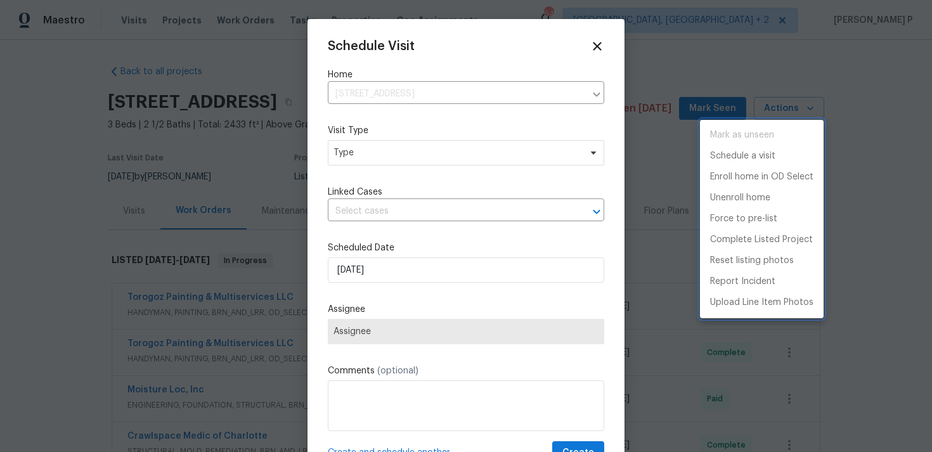
click at [448, 153] on div at bounding box center [466, 226] width 932 height 452
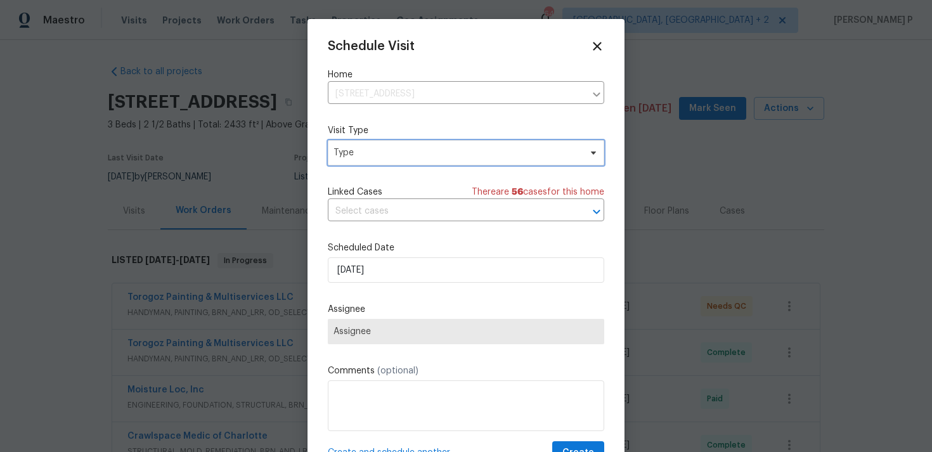
click at [427, 157] on span "Type" at bounding box center [457, 152] width 247 height 13
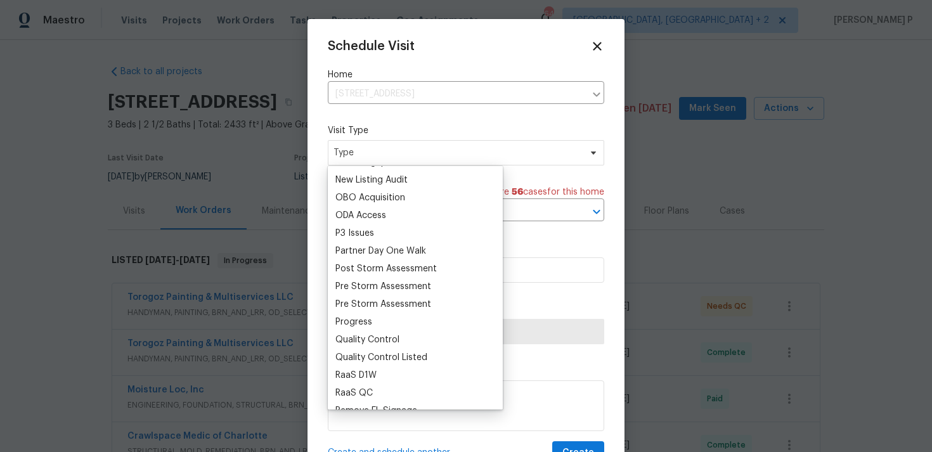
scroll to position [724, 0]
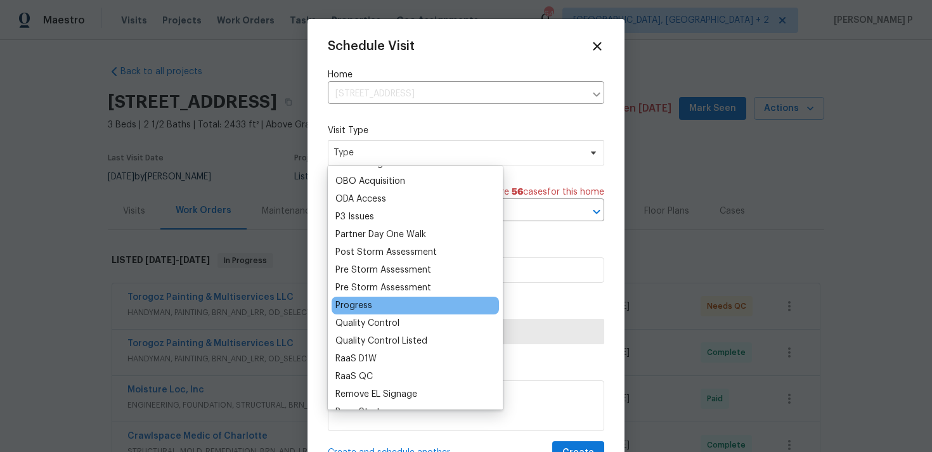
click at [368, 309] on div "Progress" at bounding box center [353, 305] width 37 height 13
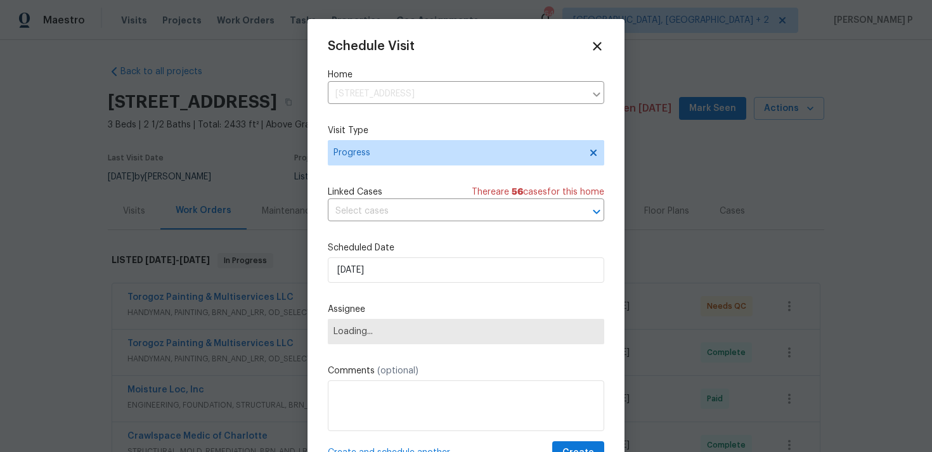
click at [402, 223] on div "Schedule Visit Home 1259 Blacksnake Rd, Stanley, NC 28164 ​ Visit Type Progress…" at bounding box center [466, 251] width 276 height 425
click at [414, 213] on input "text" at bounding box center [448, 212] width 241 height 20
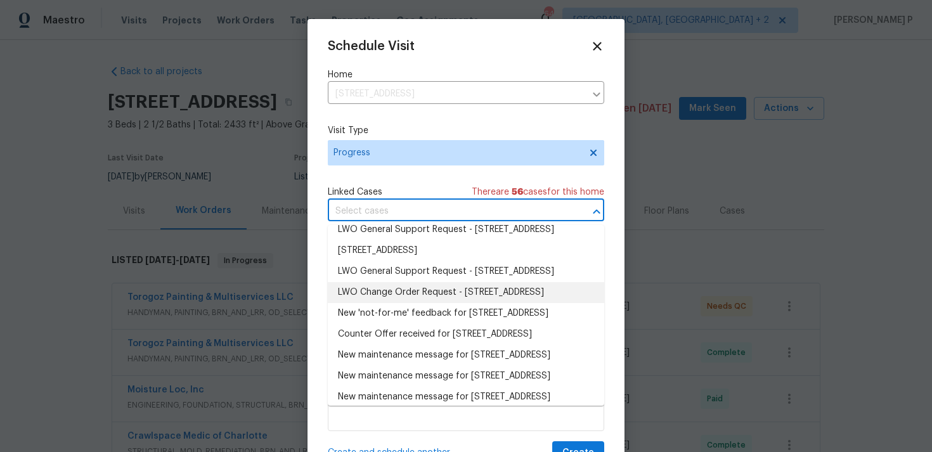
scroll to position [44, 0]
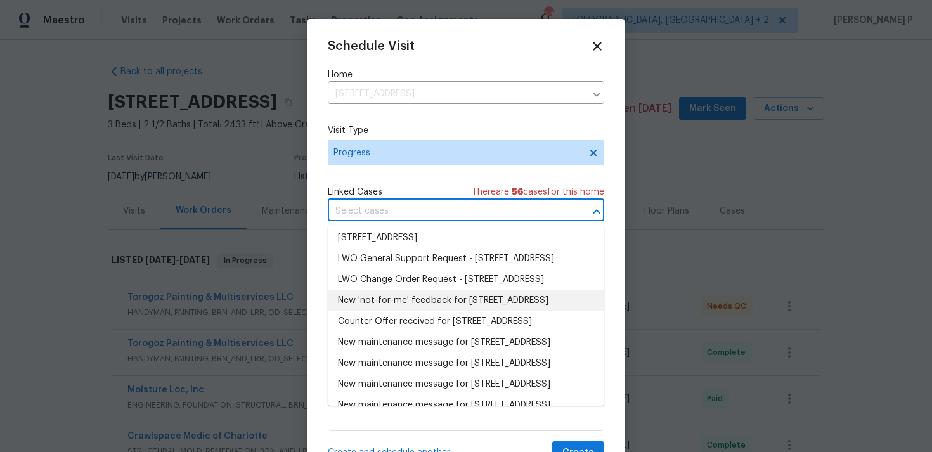
click at [426, 311] on li "New 'not-for-me' feedback for 1259 Blacksnake Rd, Stanley, NC 28164" at bounding box center [466, 300] width 276 height 21
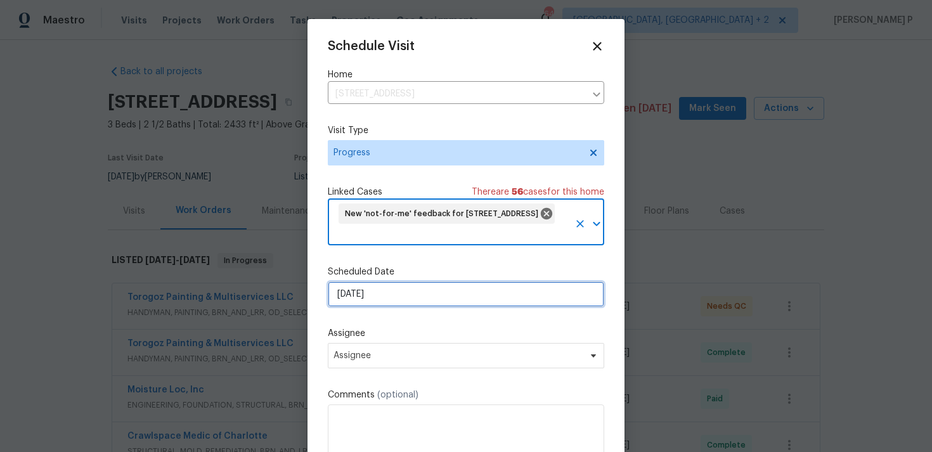
click at [419, 294] on input "04/09/2025" at bounding box center [466, 294] width 276 height 25
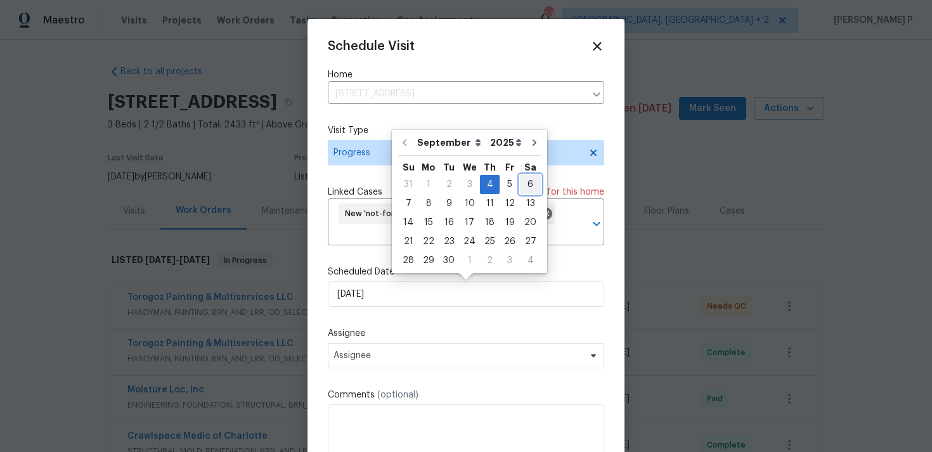
click at [523, 182] on div "6" at bounding box center [530, 185] width 21 height 18
type input "06/09/2025"
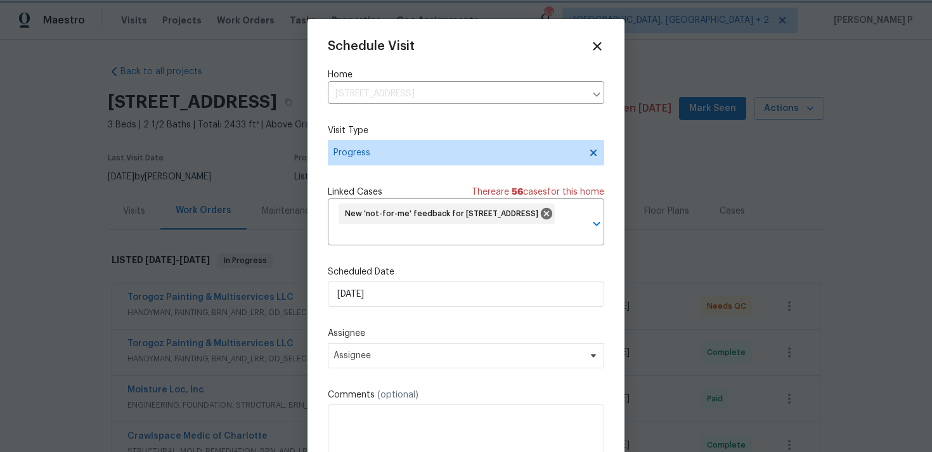
scroll to position [47, 0]
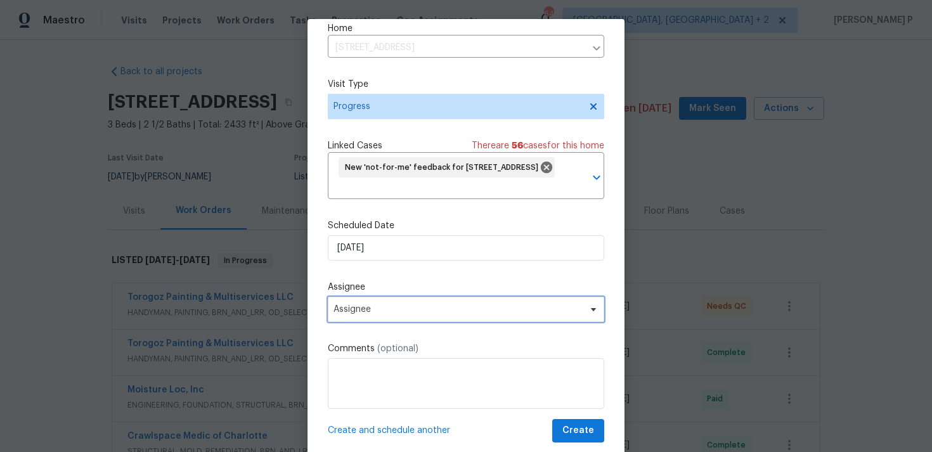
click at [427, 313] on span "Assignee" at bounding box center [458, 309] width 249 height 10
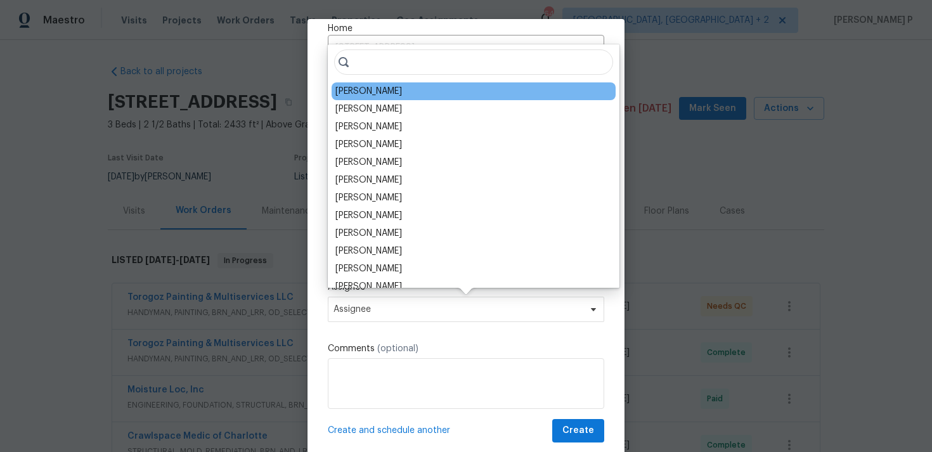
click at [390, 89] on div "Ryan Carder" at bounding box center [474, 91] width 284 height 18
click at [372, 87] on div "Ryan Carder" at bounding box center [368, 91] width 67 height 13
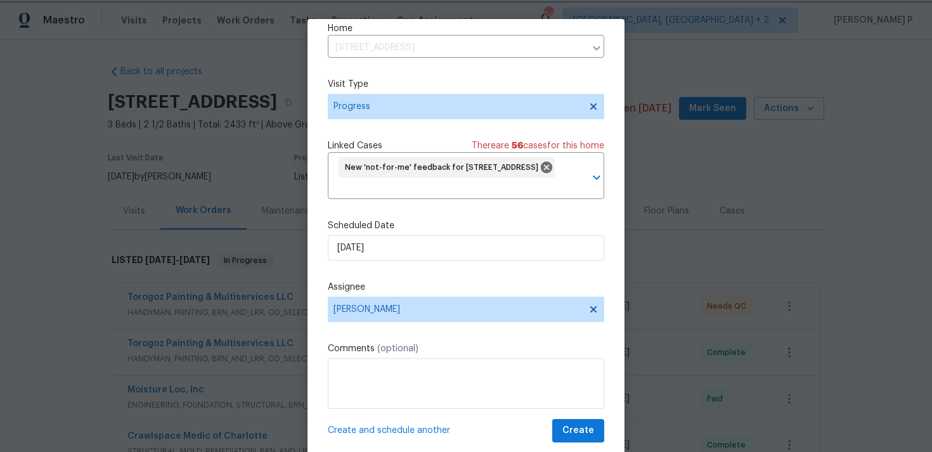
scroll to position [30, 0]
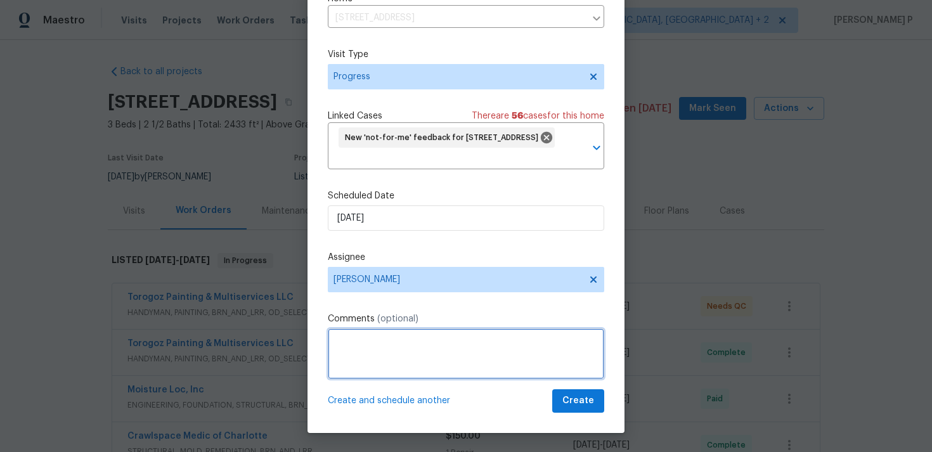
click at [388, 351] on textarea at bounding box center [466, 353] width 276 height 51
paste textarea "Please visit the property for the odor treatment, verify that the property is o…"
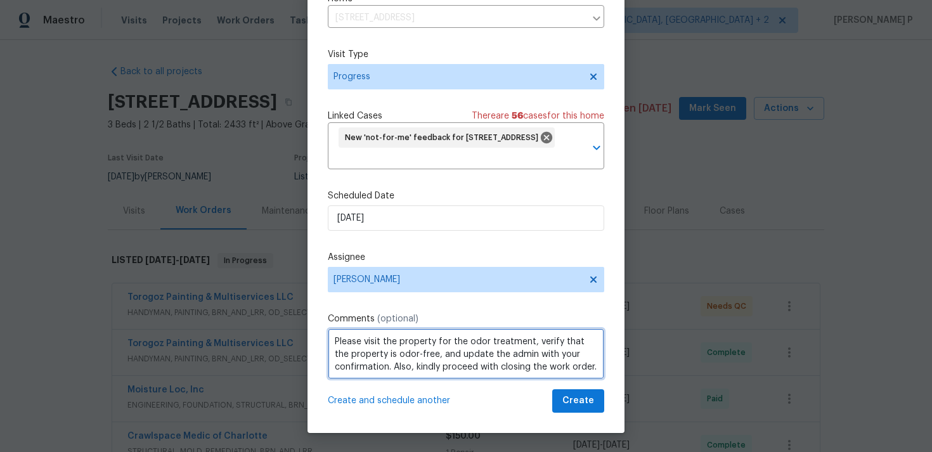
scroll to position [1, 0]
type textarea "Please visit the property for the odor treatment, verify that the property is o…"
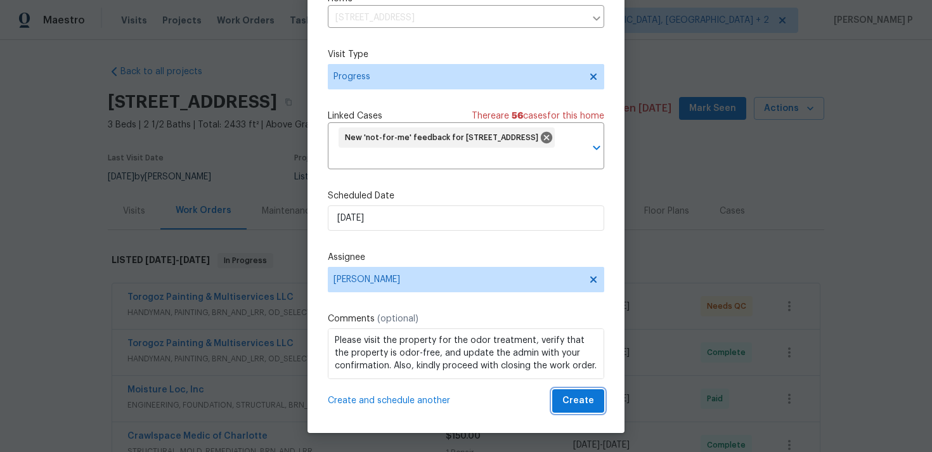
click at [576, 401] on span "Create" at bounding box center [578, 401] width 32 height 16
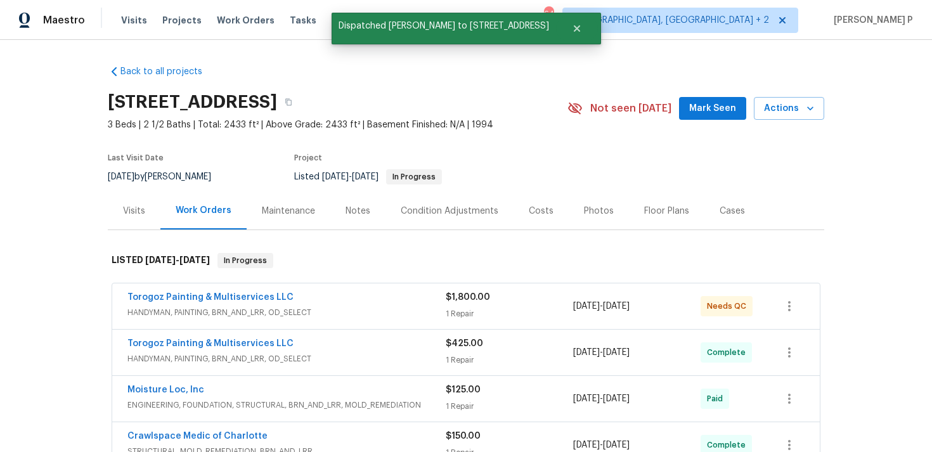
scroll to position [0, 0]
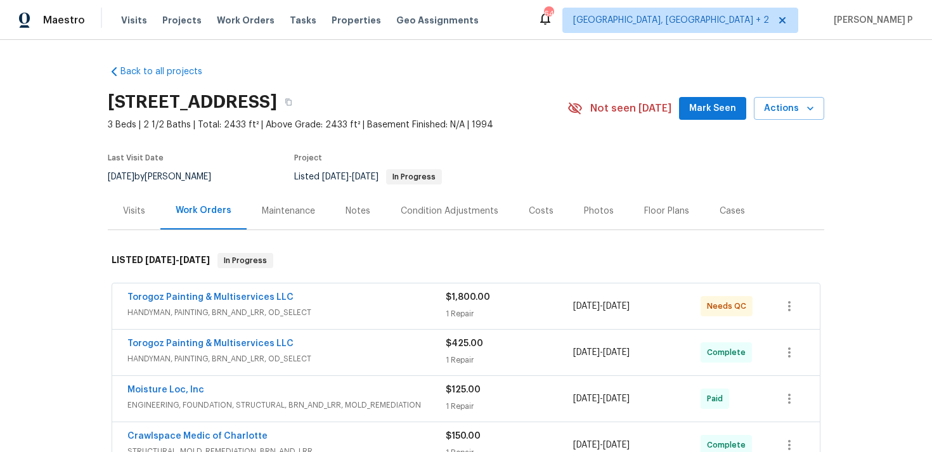
click at [224, 290] on div "Torogoz Painting & Multiservices LLC HANDYMAN, PAINTING, BRN_AND_LRR, OD_SELECT…" at bounding box center [466, 306] width 708 height 46
click at [224, 299] on link "Torogoz Painting & Multiservices LLC" at bounding box center [210, 297] width 166 height 9
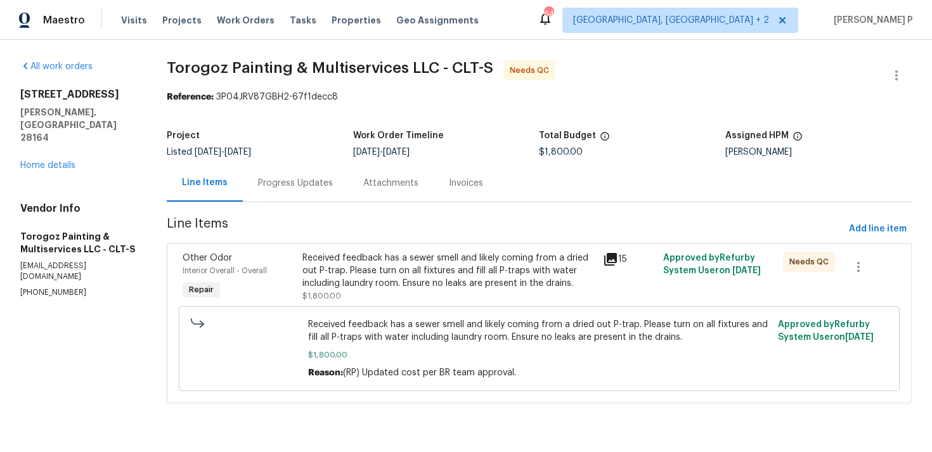
click at [306, 189] on div "Progress Updates" at bounding box center [295, 183] width 75 height 13
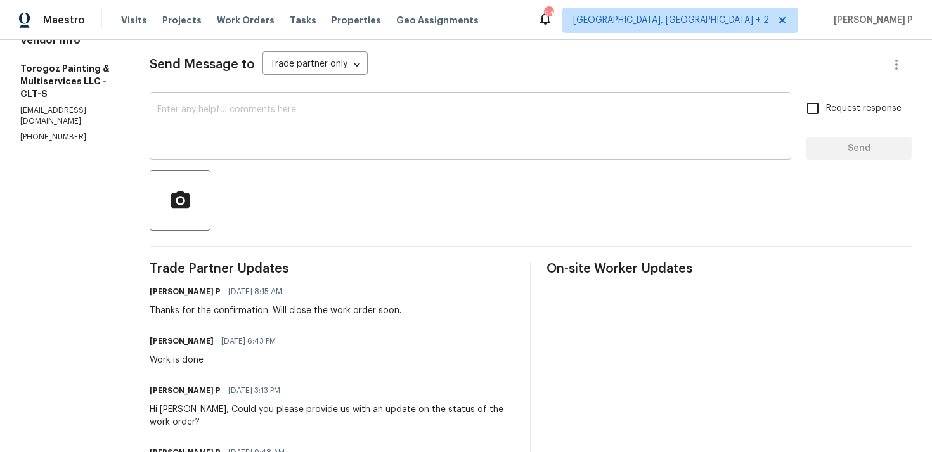
scroll to position [171, 0]
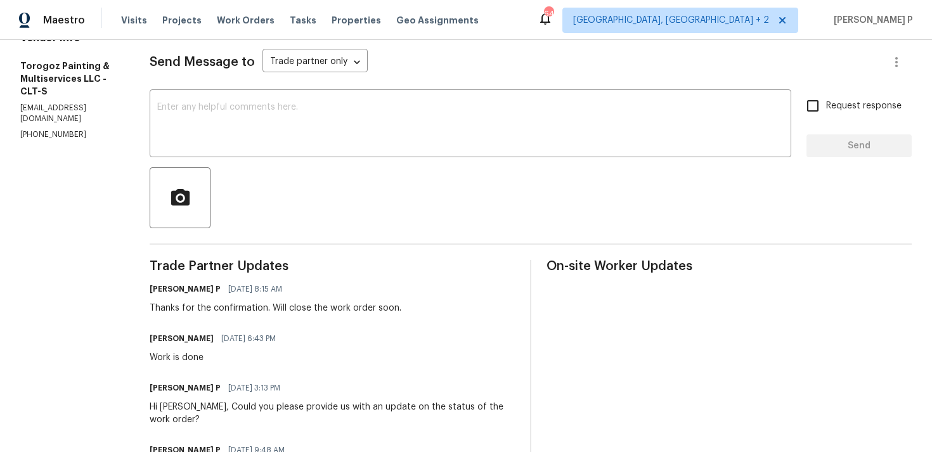
click at [206, 361] on div "Work is done" at bounding box center [217, 357] width 134 height 13
copy div "Work is done"
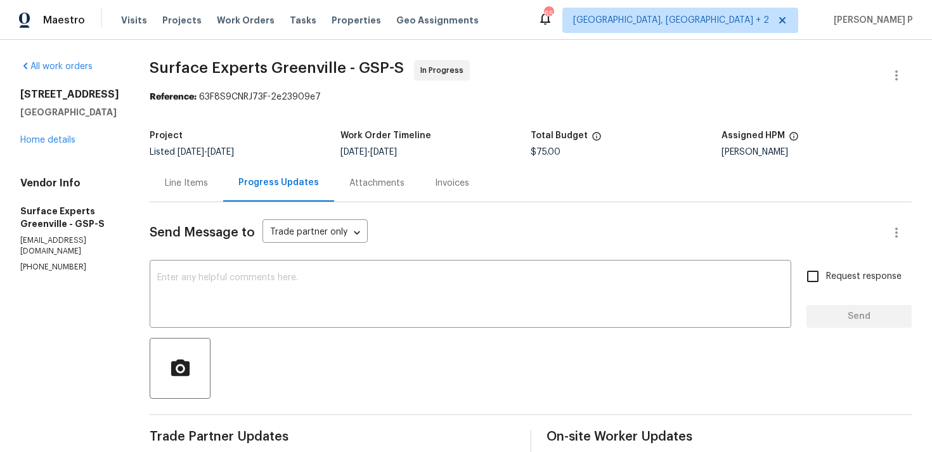
click at [167, 79] on span "Surface Experts Greenville - GSP-S In Progress" at bounding box center [516, 75] width 732 height 30
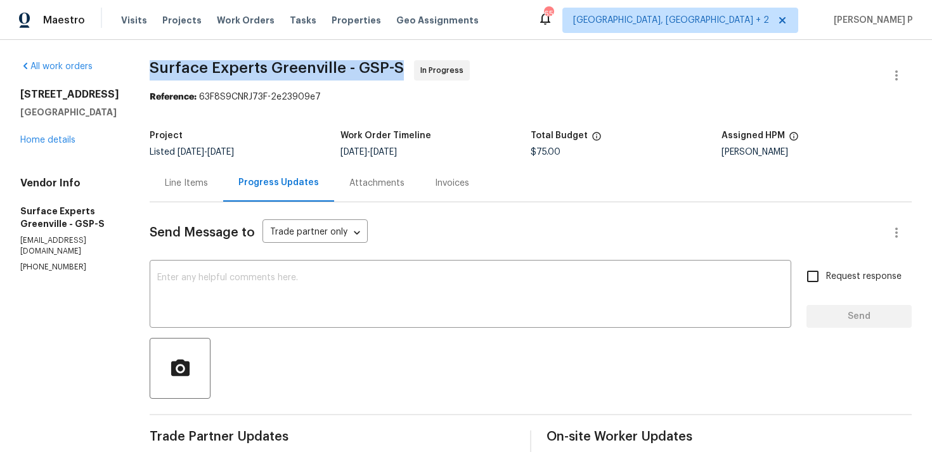
drag, startPoint x: 160, startPoint y: 65, endPoint x: 412, endPoint y: 62, distance: 251.8
copy span "Surface Experts Greenville - GSP-S"
click at [192, 179] on div "Line Items" at bounding box center [186, 183] width 43 height 13
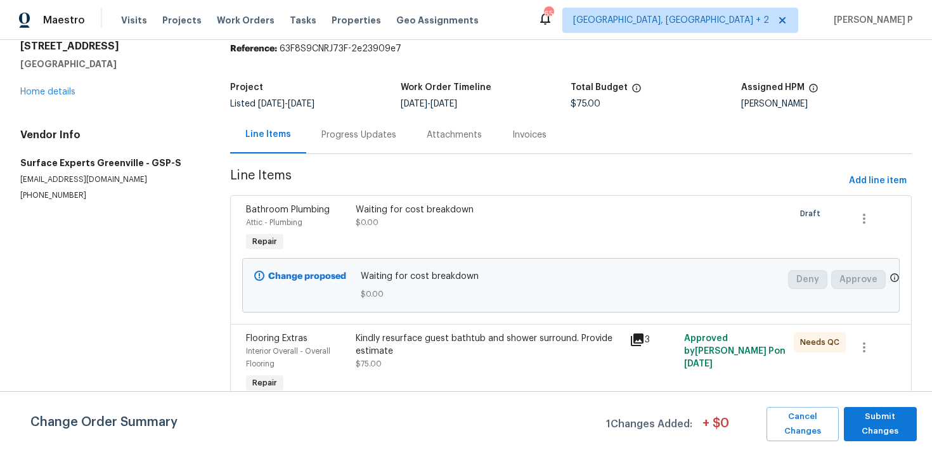
scroll to position [51, 0]
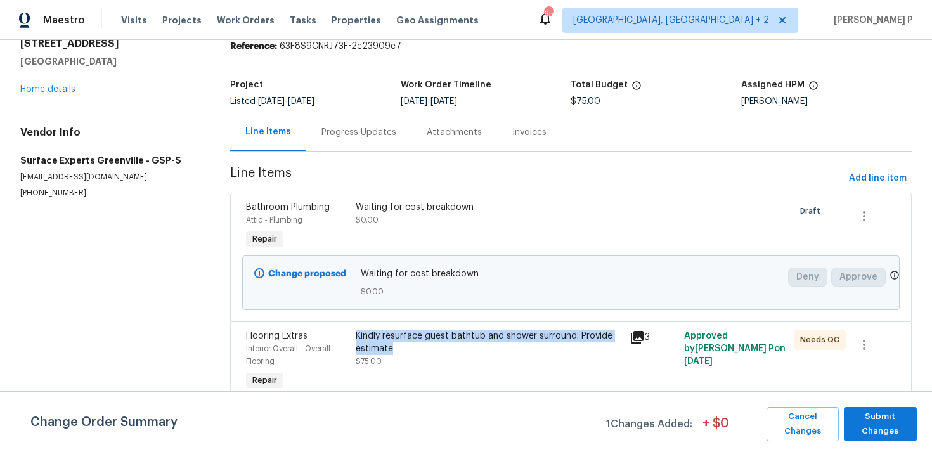
drag, startPoint x: 358, startPoint y: 335, endPoint x: 394, endPoint y: 349, distance: 38.5
click at [394, 349] on div "Kindly resurface guest bathtub and shower surround. Provide estimate" at bounding box center [489, 342] width 266 height 25
copy div "Kindly resurface guest bathtub and shower surround. Provide estimate"
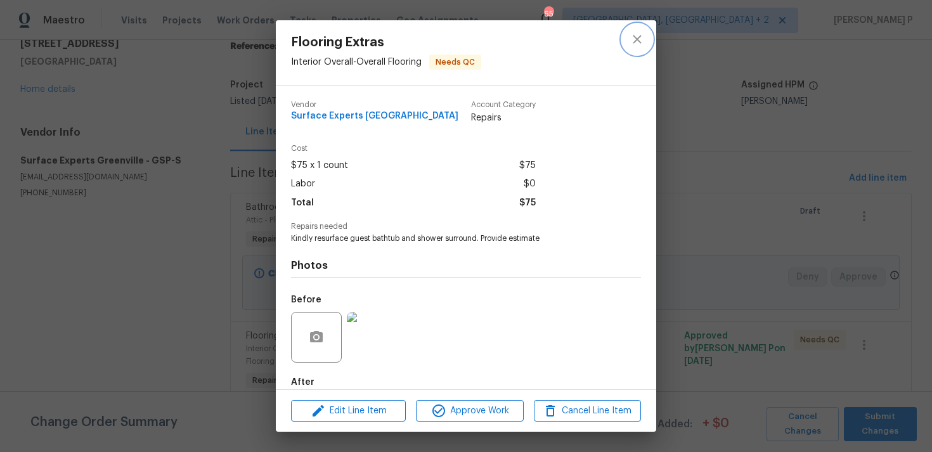
click at [638, 39] on icon "close" at bounding box center [637, 39] width 15 height 15
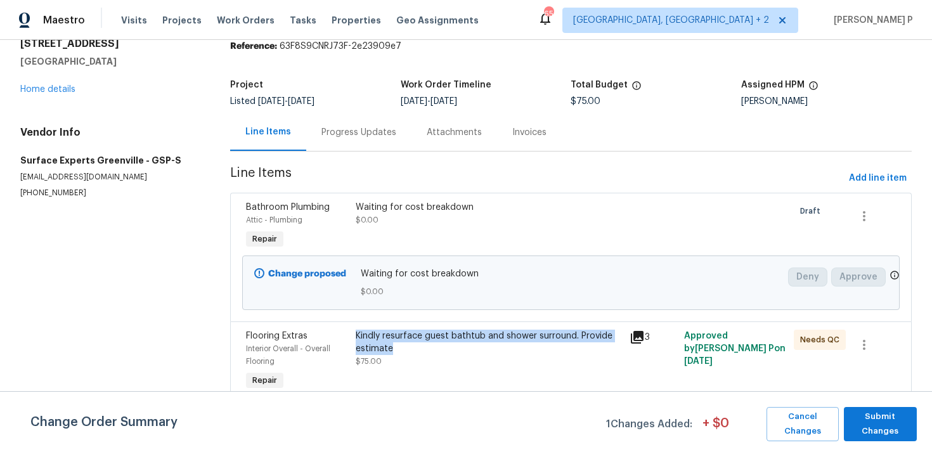
copy div "Kindly resurface guest bathtub and shower surround. Provide estimate"
click at [365, 128] on div "Progress Updates" at bounding box center [358, 132] width 75 height 13
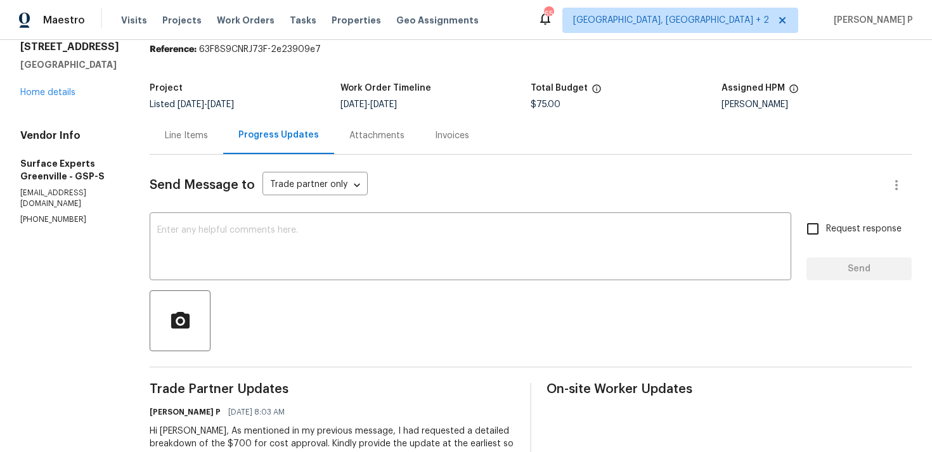
scroll to position [69, 0]
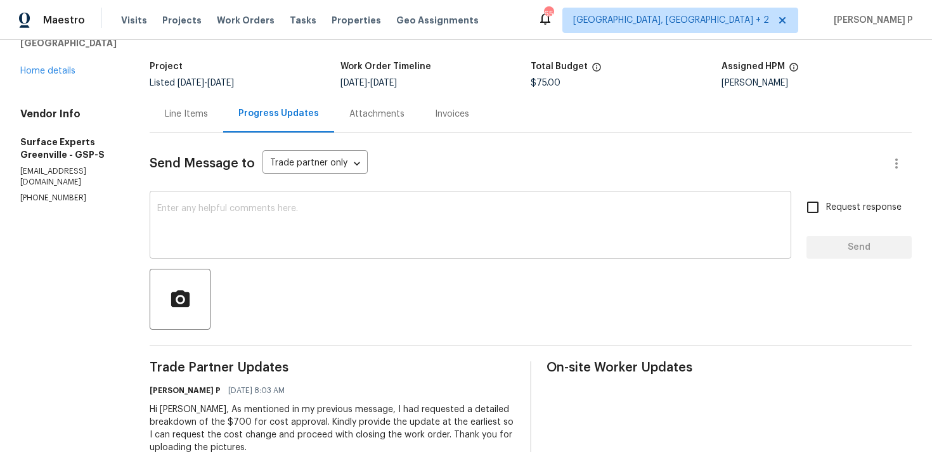
click at [313, 216] on textarea at bounding box center [470, 226] width 627 height 44
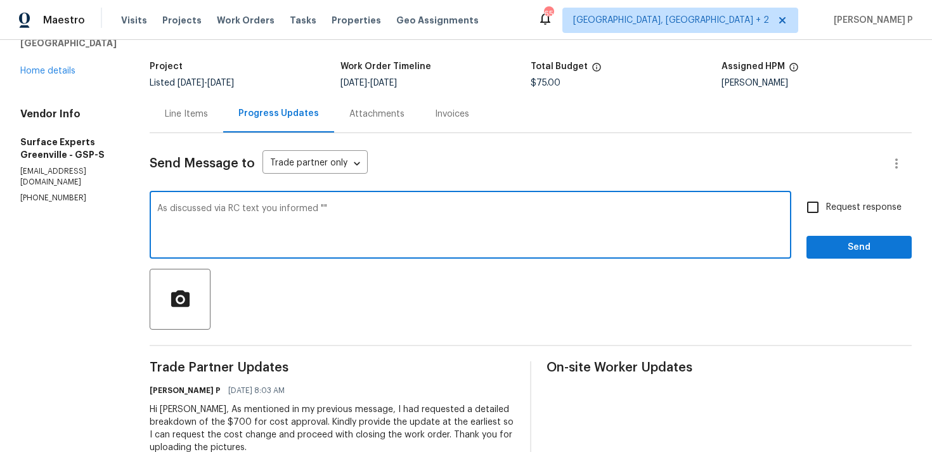
click at [334, 209] on textarea "As discussed via RC text you informed """ at bounding box center [470, 226] width 627 height 44
paste textarea "I charge 700 to resurface a tub and surround. There is no breakdown unless you …"
drag, startPoint x: 526, startPoint y: 209, endPoint x: 711, endPoint y: 210, distance: 185.8
click at [711, 210] on textarea "As discussed via RC text you informed "I charge 700 to resurface a tub and surr…" at bounding box center [470, 226] width 627 height 44
click at [758, 210] on textarea "As discussed via RC text you informed "I charge 700 to resurface a tub and surr…" at bounding box center [470, 226] width 627 height 44
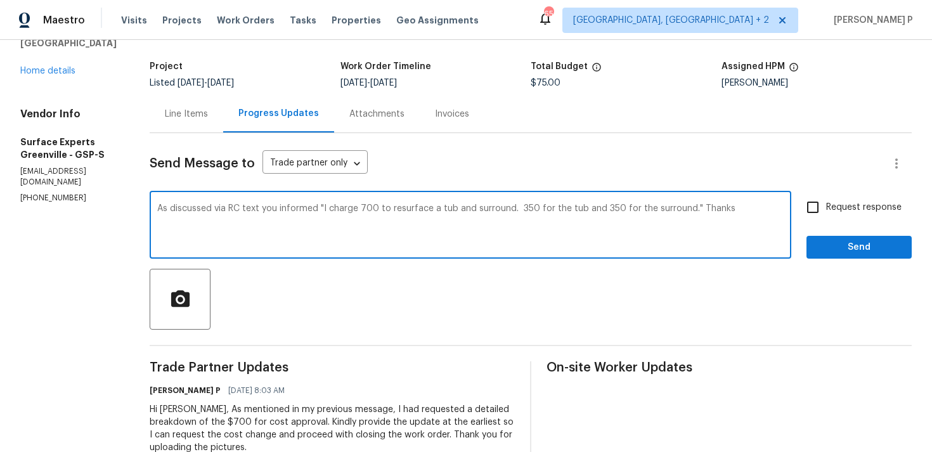
type textarea "As discussed via RC text you informed "I charge 700 to resurface a tub and surr…"
click at [844, 247] on span "Send" at bounding box center [859, 248] width 85 height 16
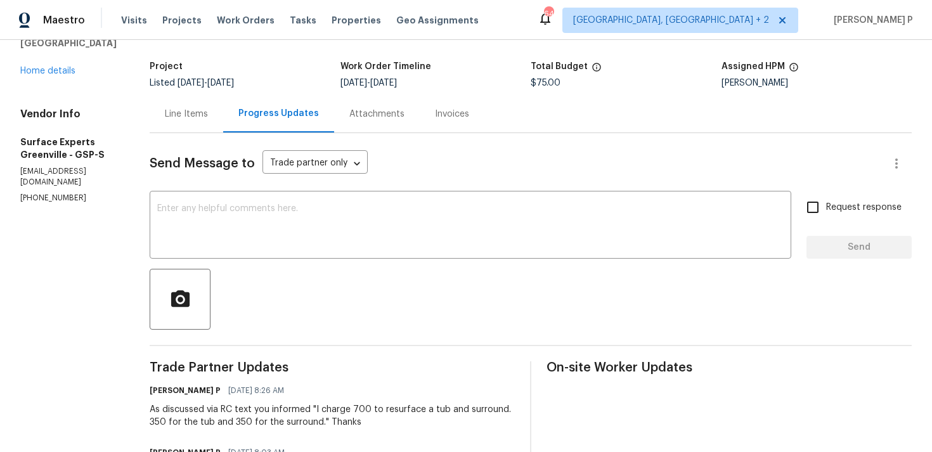
scroll to position [0, 0]
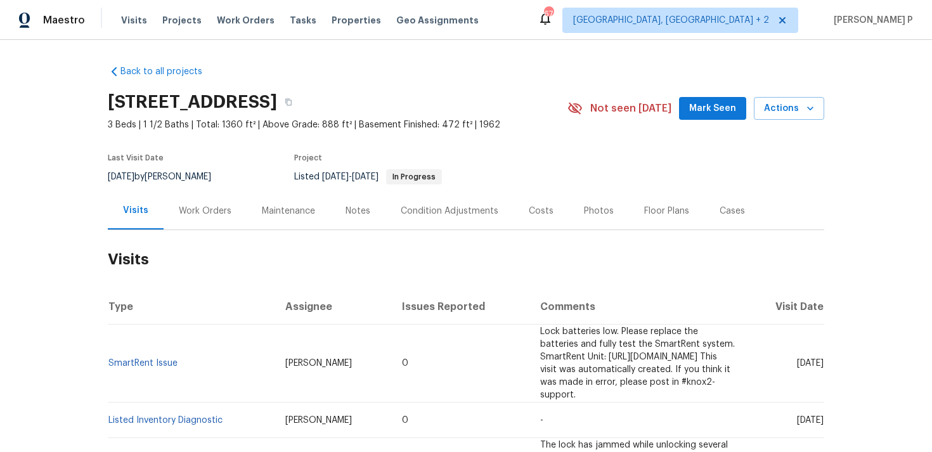
click at [218, 209] on div "Work Orders" at bounding box center [205, 211] width 53 height 13
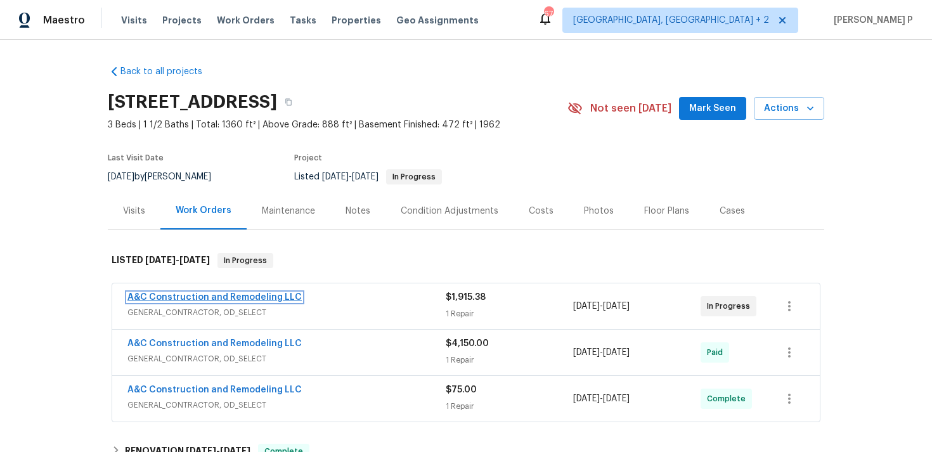
click at [221, 299] on link "A&C Construction and Remodeling LLC" at bounding box center [214, 297] width 174 height 9
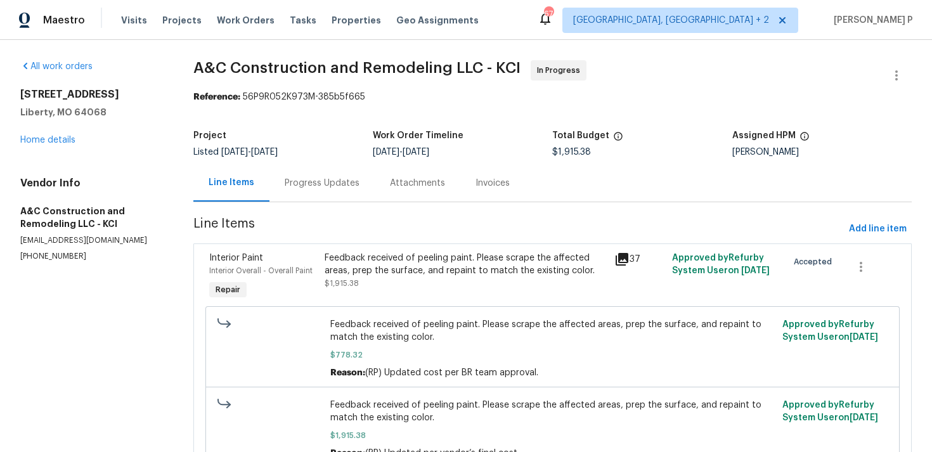
click at [330, 174] on div "Progress Updates" at bounding box center [321, 182] width 105 height 37
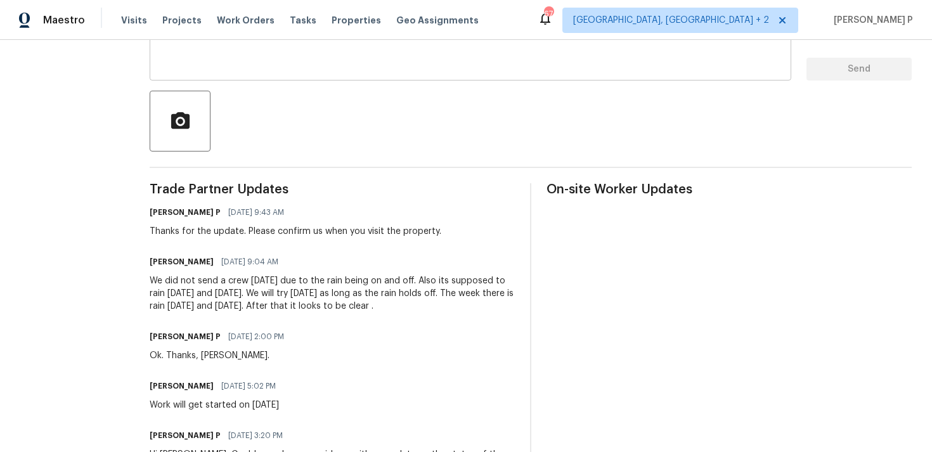
scroll to position [301, 0]
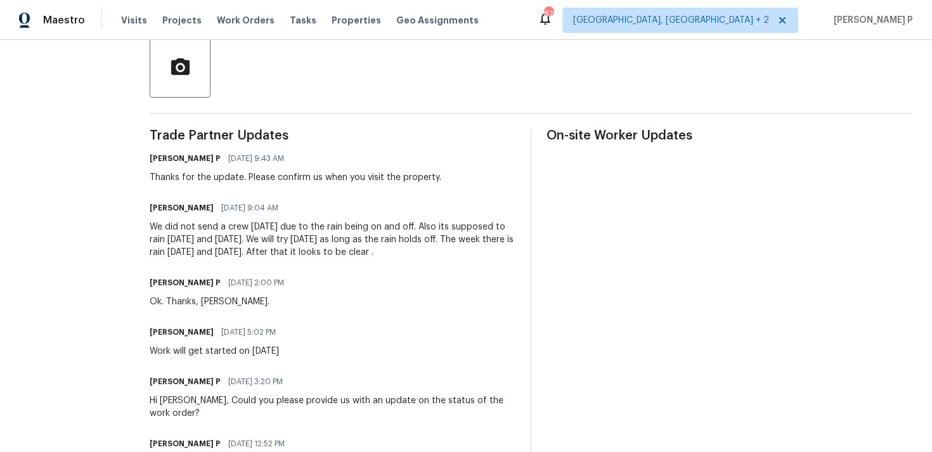
click at [230, 217] on div "[PERSON_NAME] [DATE] 9:04 AM We did not send a crew [DATE] due to the rain bein…" at bounding box center [332, 229] width 365 height 60
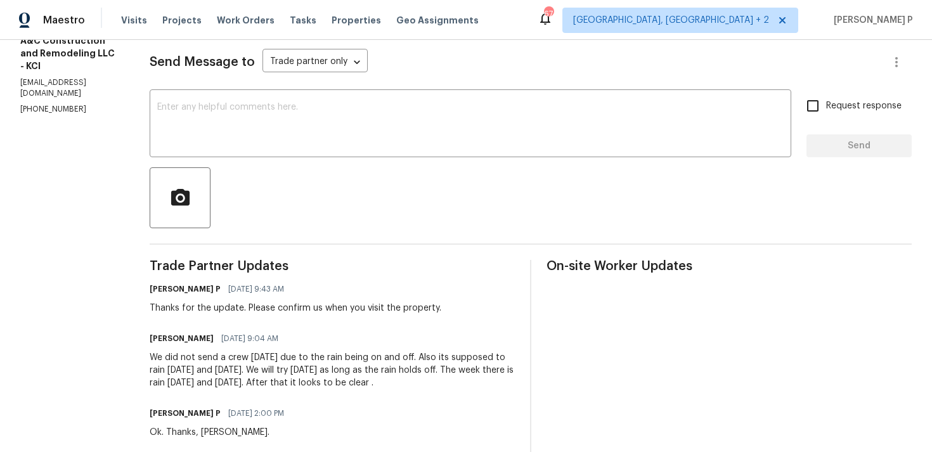
scroll to position [155, 0]
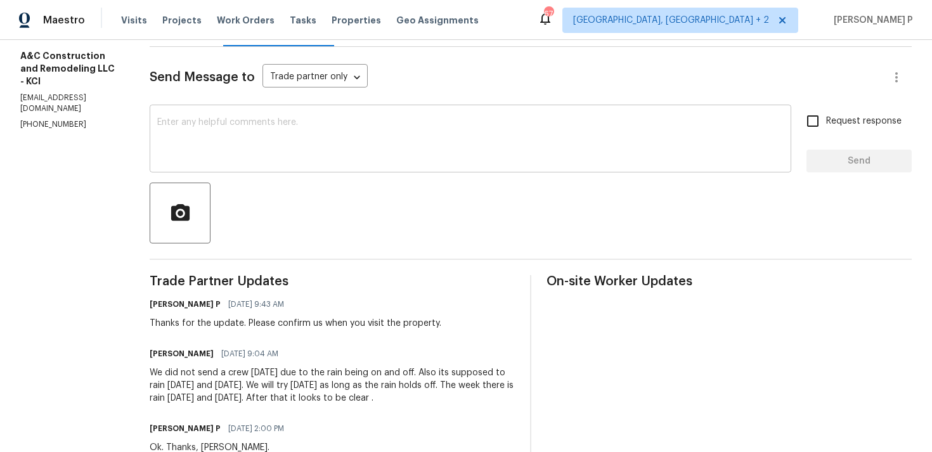
click at [242, 146] on textarea at bounding box center [470, 140] width 627 height 44
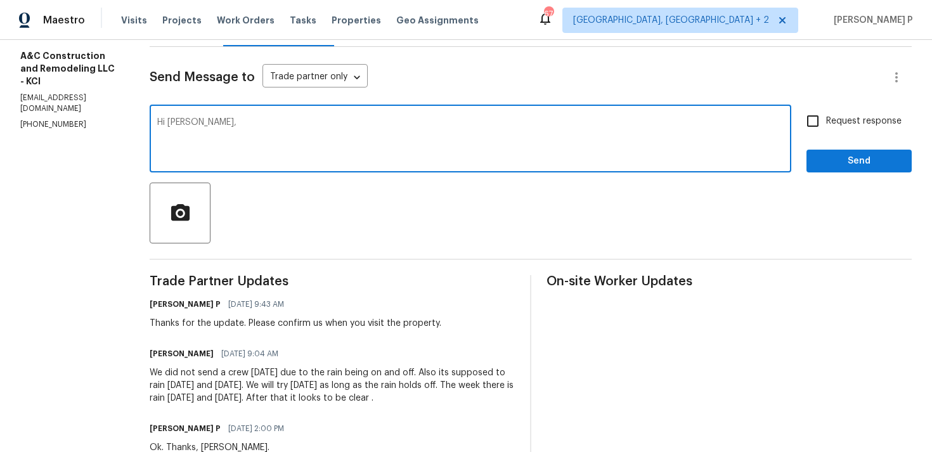
paste textarea "Could you please confirm if the work order is still scheduled as planned for [D…"
type textarea "Hi [PERSON_NAME], Could you please confirm if the work order is still scheduled…"
click at [847, 121] on span "Request response" at bounding box center [863, 121] width 75 height 13
click at [826, 121] on input "Request response" at bounding box center [813, 121] width 27 height 27
checkbox input "true"
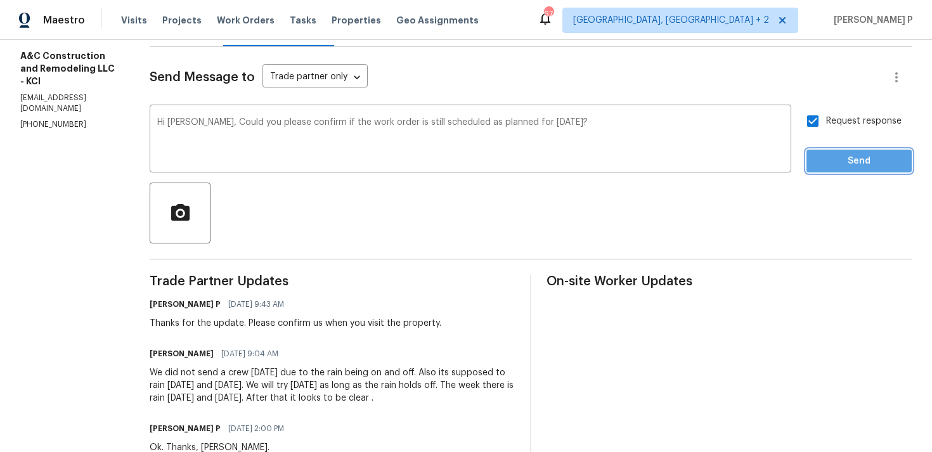
click at [836, 165] on span "Send" at bounding box center [859, 161] width 85 height 16
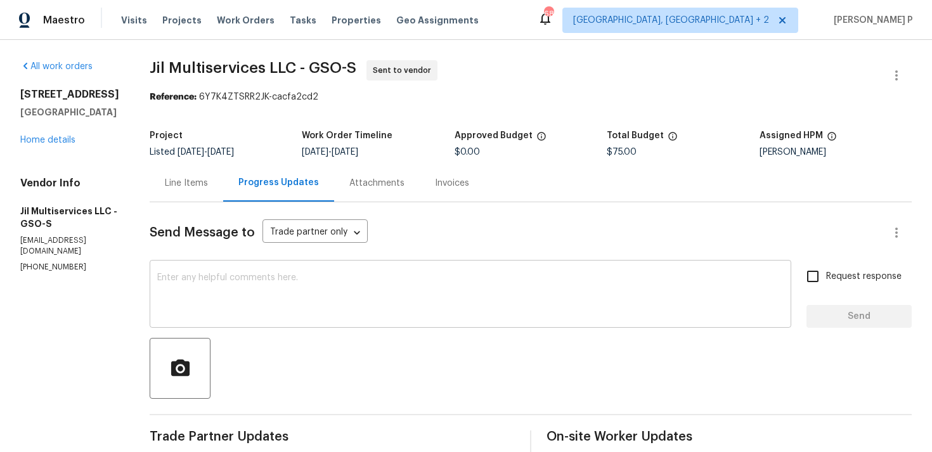
scroll to position [119, 0]
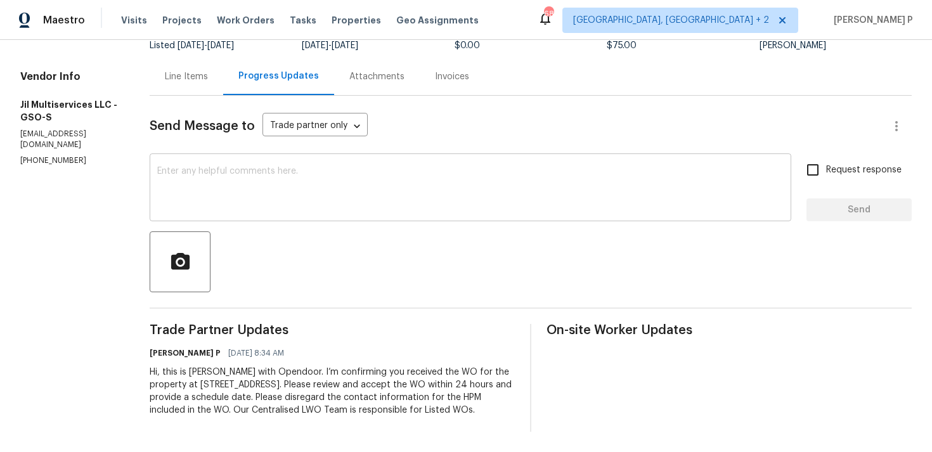
click at [205, 167] on textarea at bounding box center [470, 189] width 627 height 44
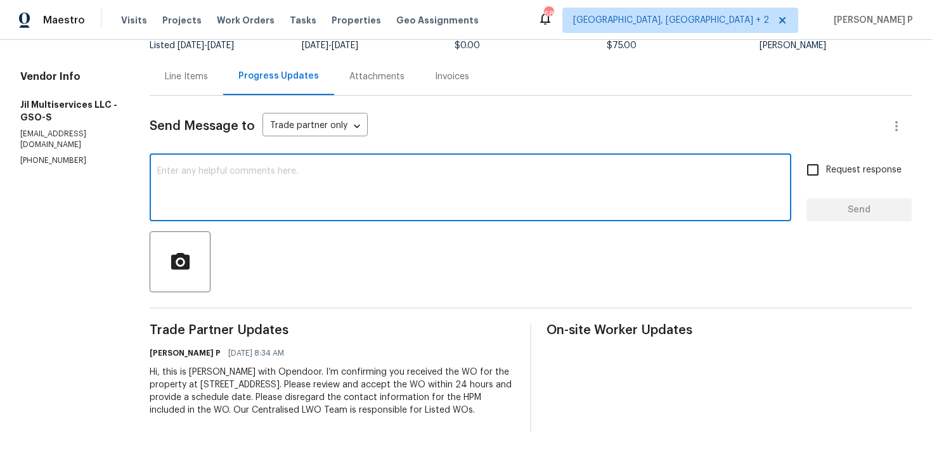
paste textarea "Just a friendly reminder: Please accept the work order within an hour to avoid …"
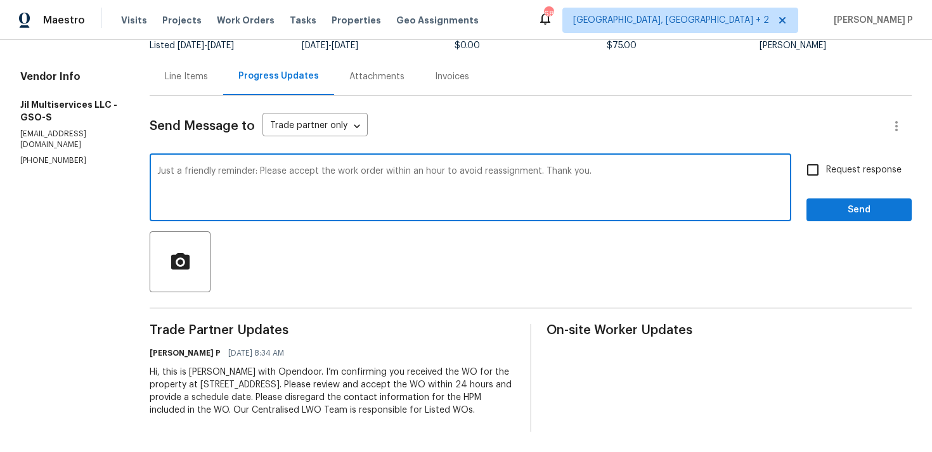
type textarea "Just a friendly reminder: Please accept the work order within an hour to avoid …"
click at [828, 164] on span "Request response" at bounding box center [863, 170] width 75 height 13
click at [826, 157] on input "Request response" at bounding box center [813, 170] width 27 height 27
checkbox input "true"
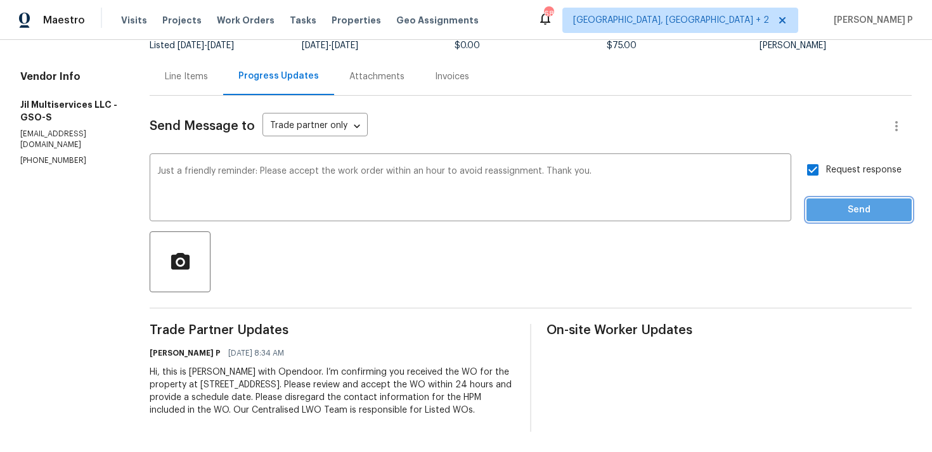
click at [841, 202] on span "Send" at bounding box center [859, 210] width 85 height 16
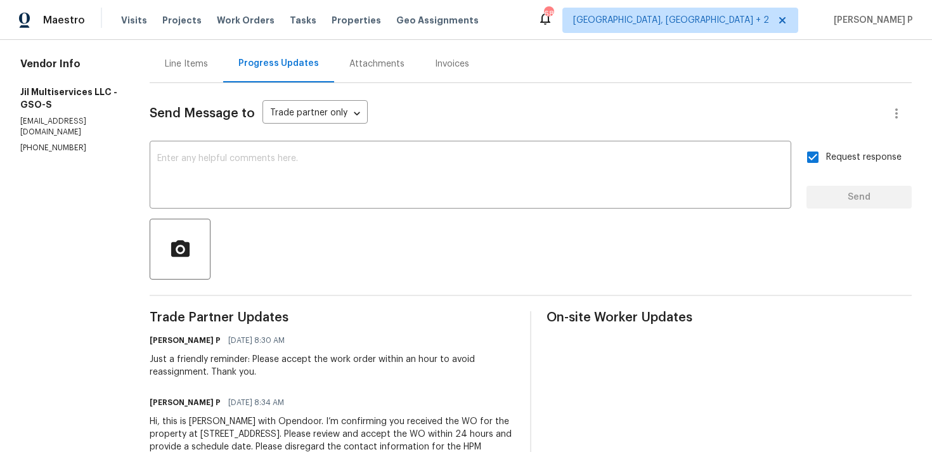
click at [105, 143] on p "[PHONE_NUMBER]" at bounding box center [69, 148] width 99 height 11
drag, startPoint x: 88, startPoint y: 139, endPoint x: -1, endPoint y: 143, distance: 88.9
click at [0, 143] on html "Maestro Visits Projects Work Orders Tasks Properties Geo Assignments 68 [GEOGRA…" at bounding box center [466, 226] width 932 height 452
drag, startPoint x: 82, startPoint y: 133, endPoint x: 18, endPoint y: 133, distance: 64.0
click at [18, 133] on div "All work orders [STREET_ADDRESS] Home details Vendor Info Jil Multiservices LLC…" at bounding box center [466, 211] width 932 height 581
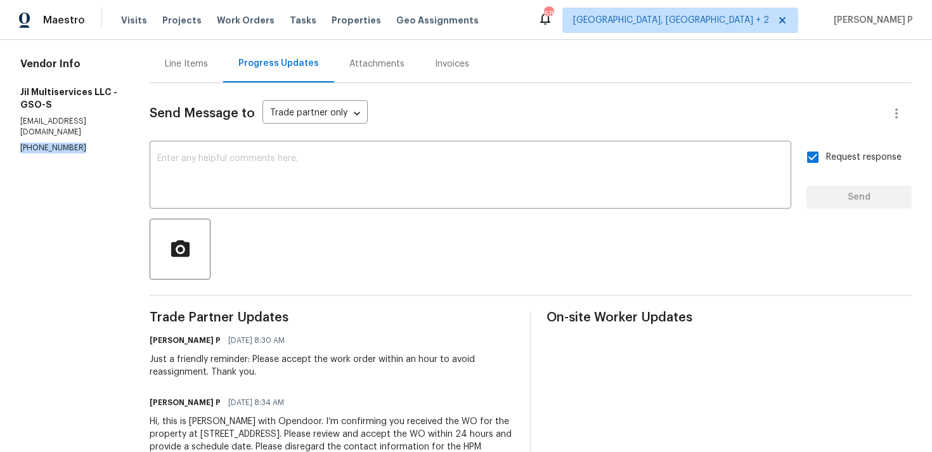
copy p "[PHONE_NUMBER]"
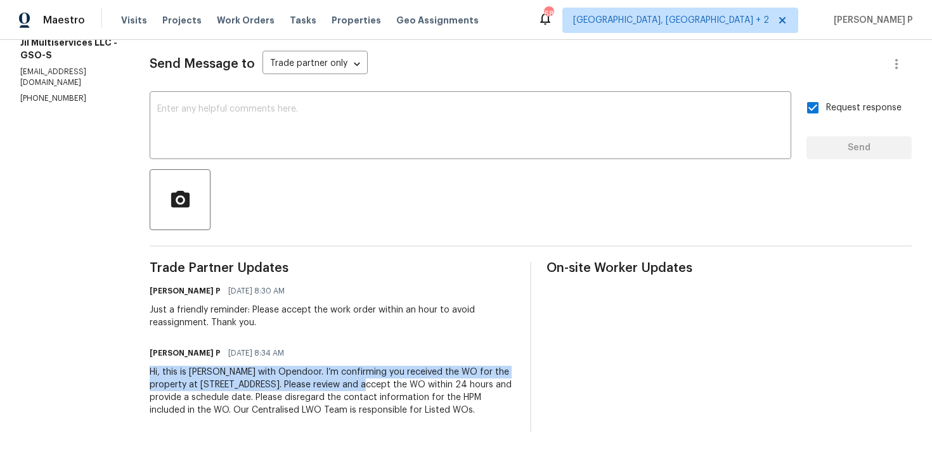
drag, startPoint x: 154, startPoint y: 360, endPoint x: 385, endPoint y: 367, distance: 230.9
click at [386, 367] on div "All work orders [STREET_ADDRESS] Home details Vendor Info Jil Multiservices LLC…" at bounding box center [466, 161] width 932 height 581
copy div "Hi, this is [PERSON_NAME] with Opendoor. I’m confirming you received the WO for…"
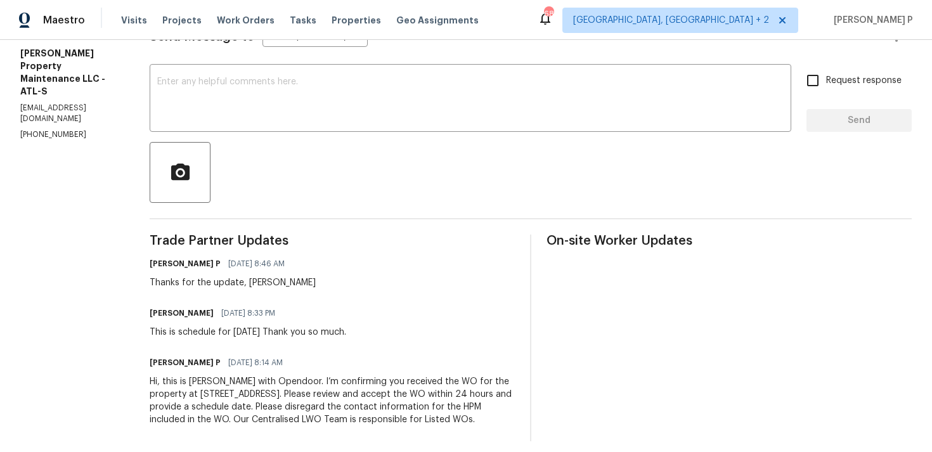
scroll to position [218, 0]
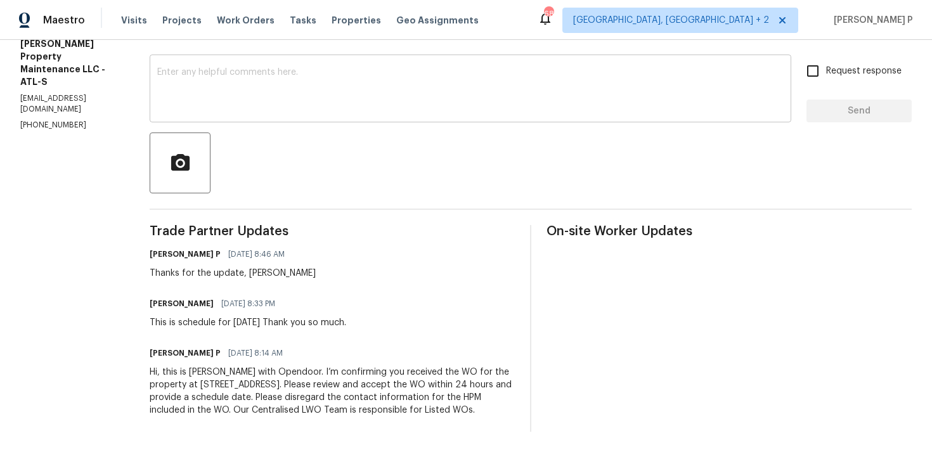
click at [213, 96] on textarea at bounding box center [470, 90] width 627 height 44
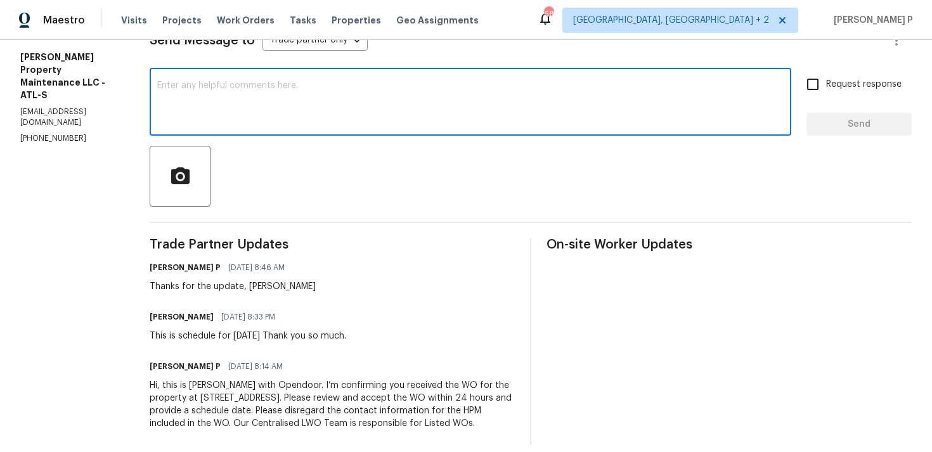
scroll to position [185, 0]
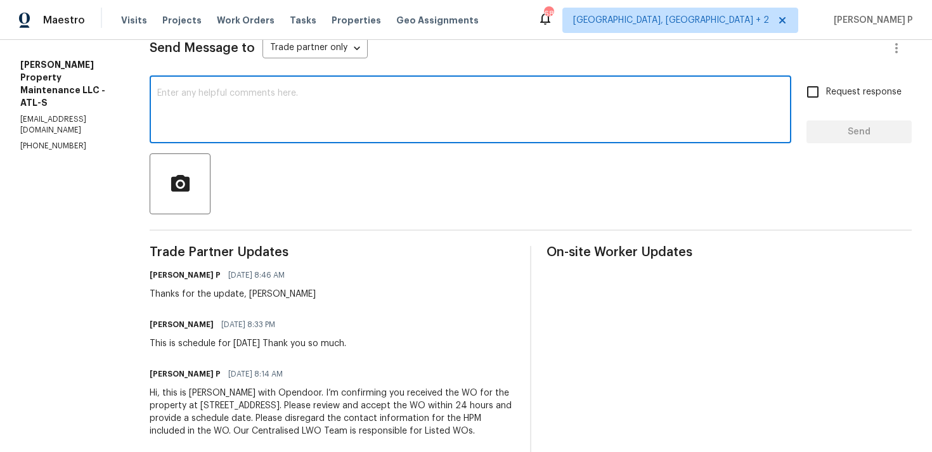
click at [214, 108] on textarea at bounding box center [470, 111] width 627 height 44
type textarea "D"
paste textarea "Could you please provide us with an update on the status of the work order?"
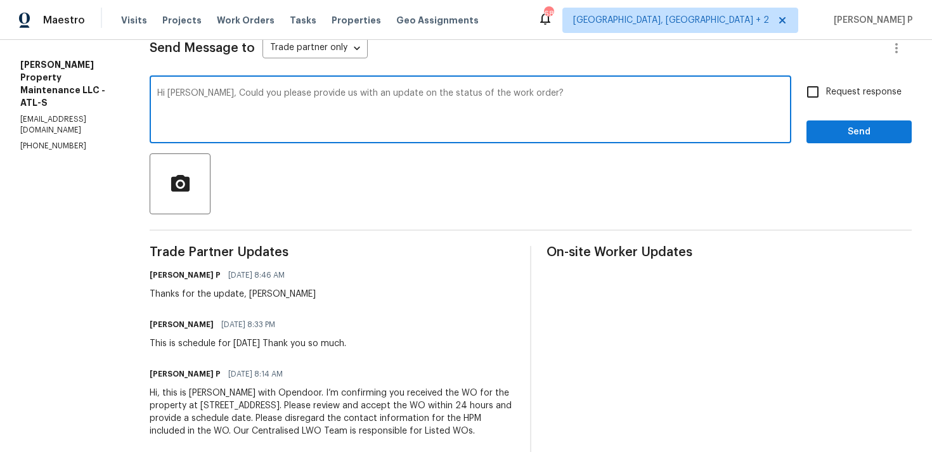
type textarea "Hi [PERSON_NAME], Could you please provide us with an update on the status of t…"
click at [824, 86] on input "Request response" at bounding box center [813, 92] width 27 height 27
checkbox input "true"
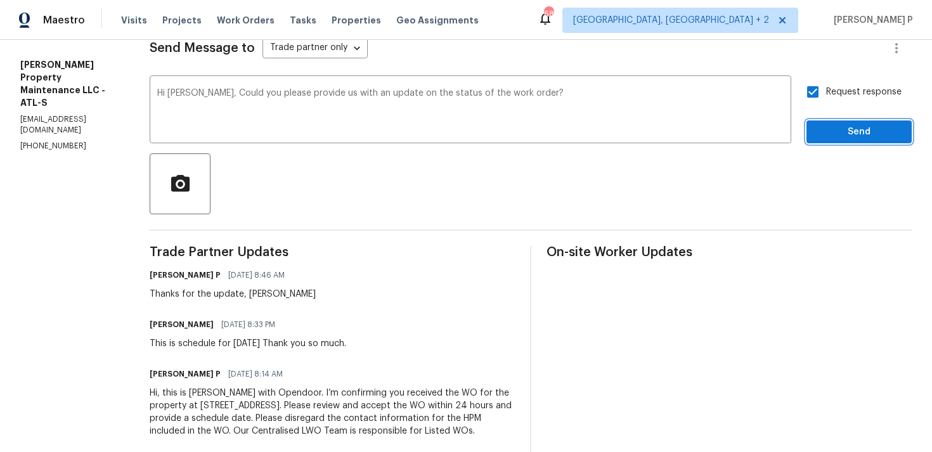
click at [844, 141] on button "Send" at bounding box center [859, 131] width 105 height 23
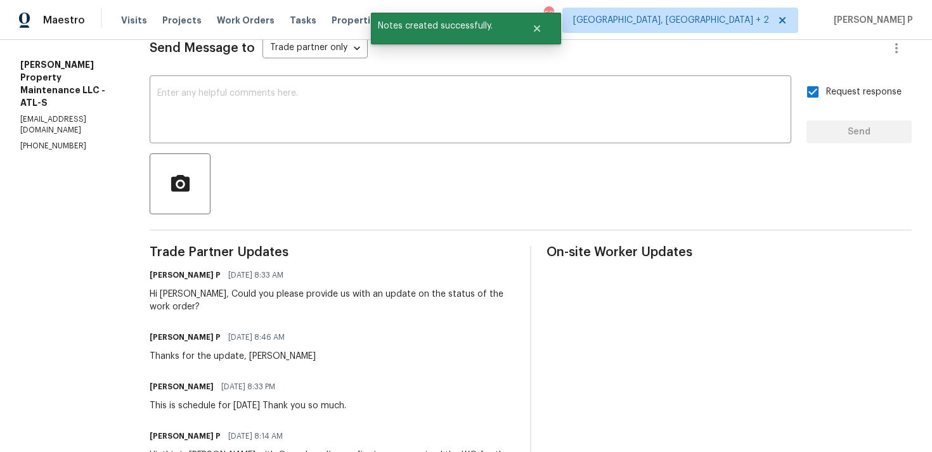
click at [360, 221] on div "Send Message to Trade partner only Trade partner only ​ x ​ Request response Se…" at bounding box center [531, 266] width 762 height 497
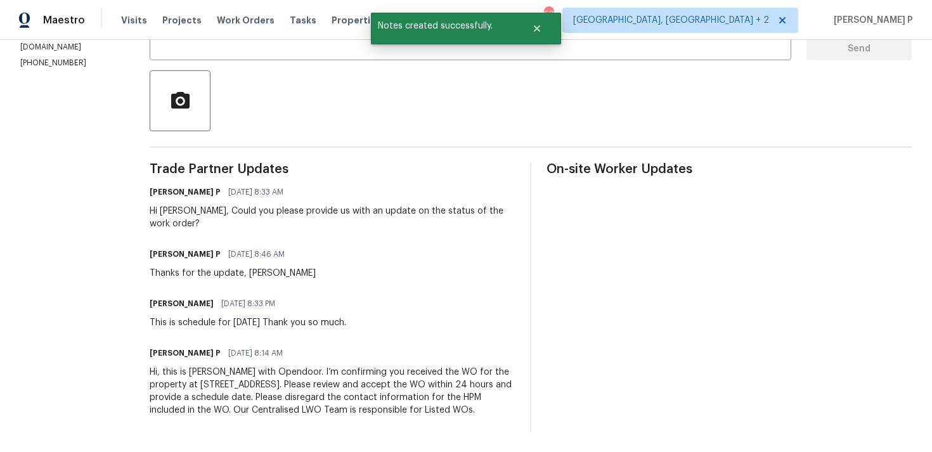
scroll to position [0, 0]
